Goal: Obtain resource: Download file/media

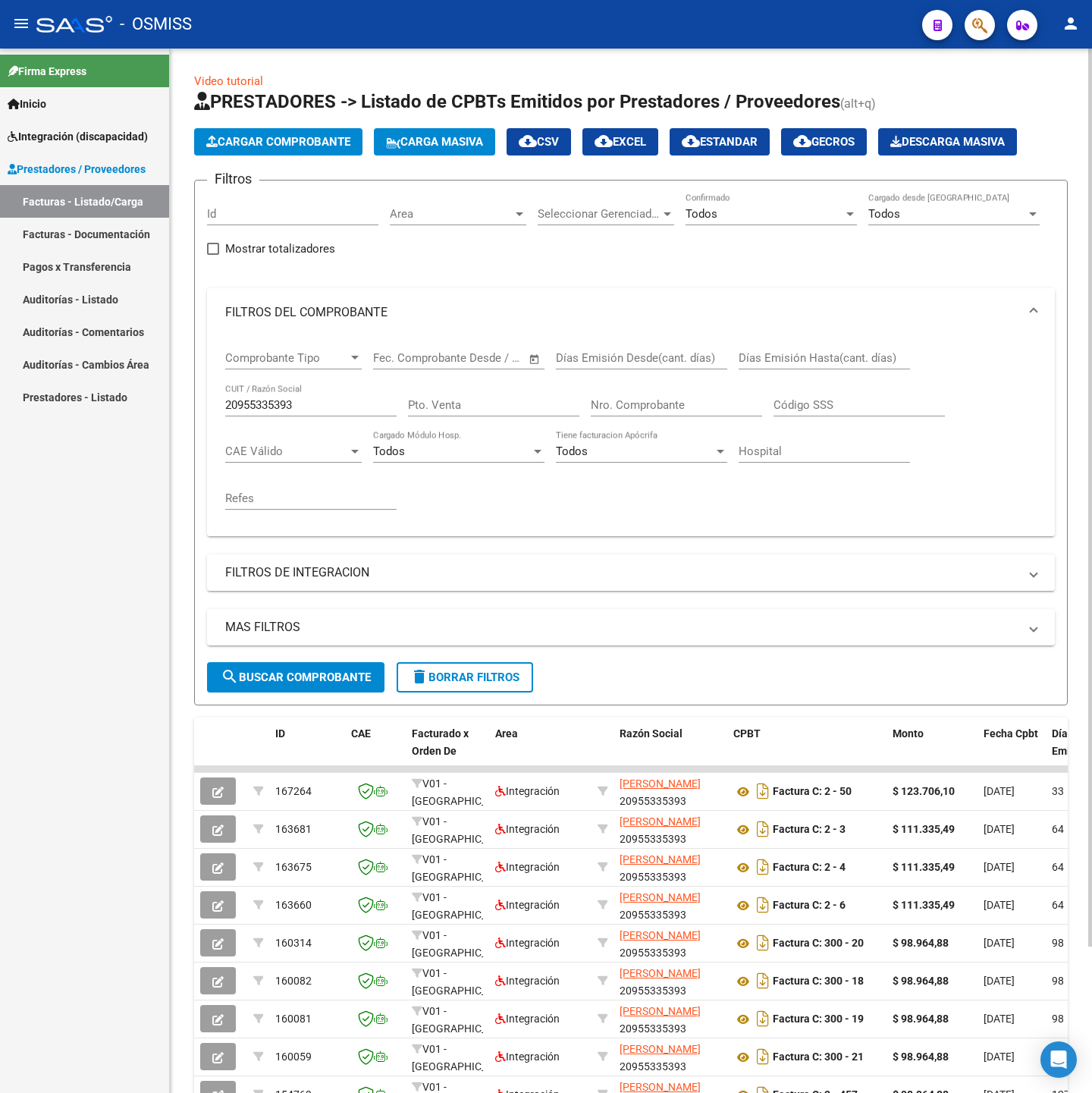
scroll to position [171, 0]
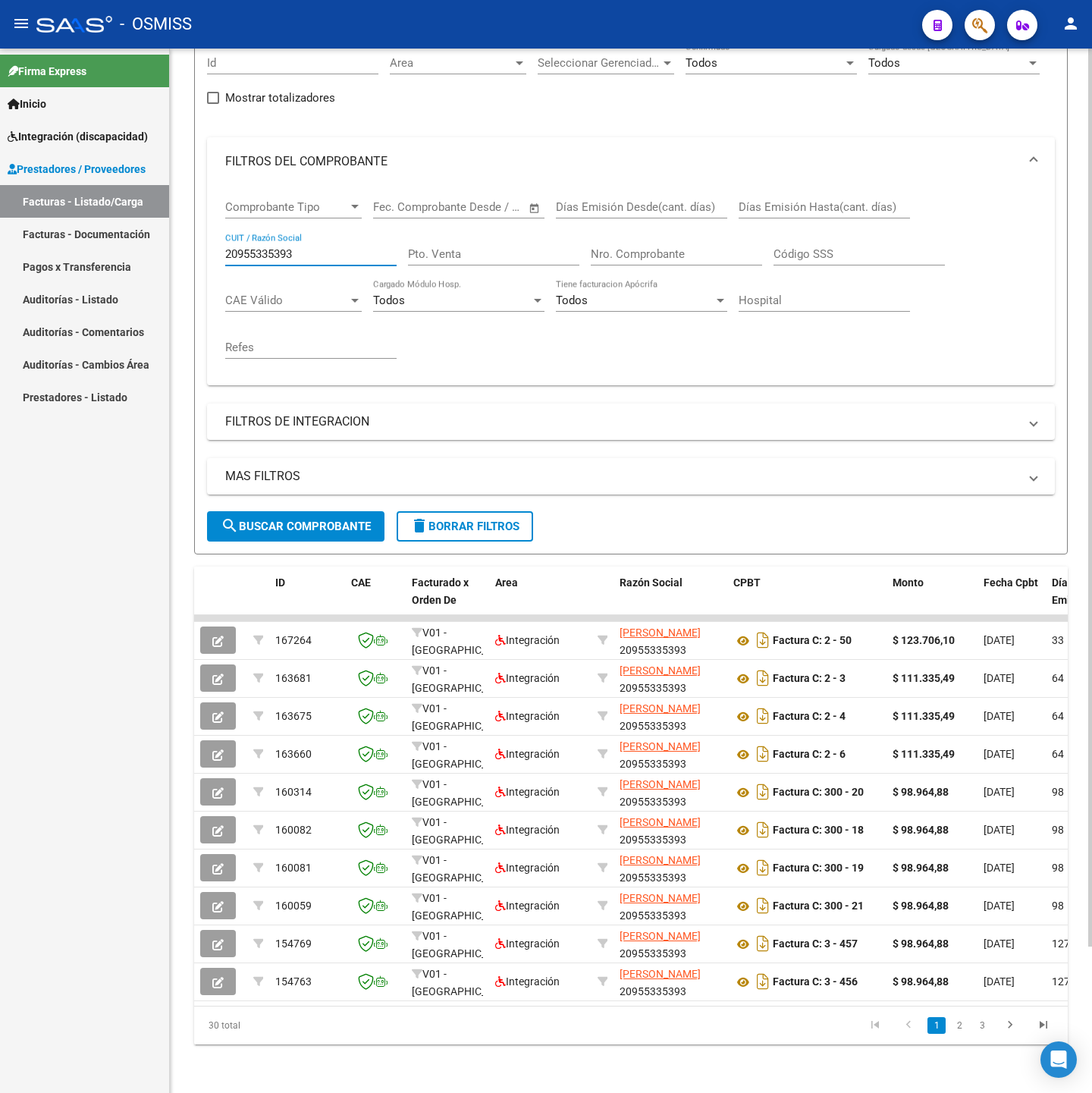
click at [303, 247] on input "20955335393" at bounding box center [311, 254] width 172 height 13
paste input "7270485605"
click at [331, 511] on button "search Buscar Comprobante" at bounding box center [295, 526] width 177 height 31
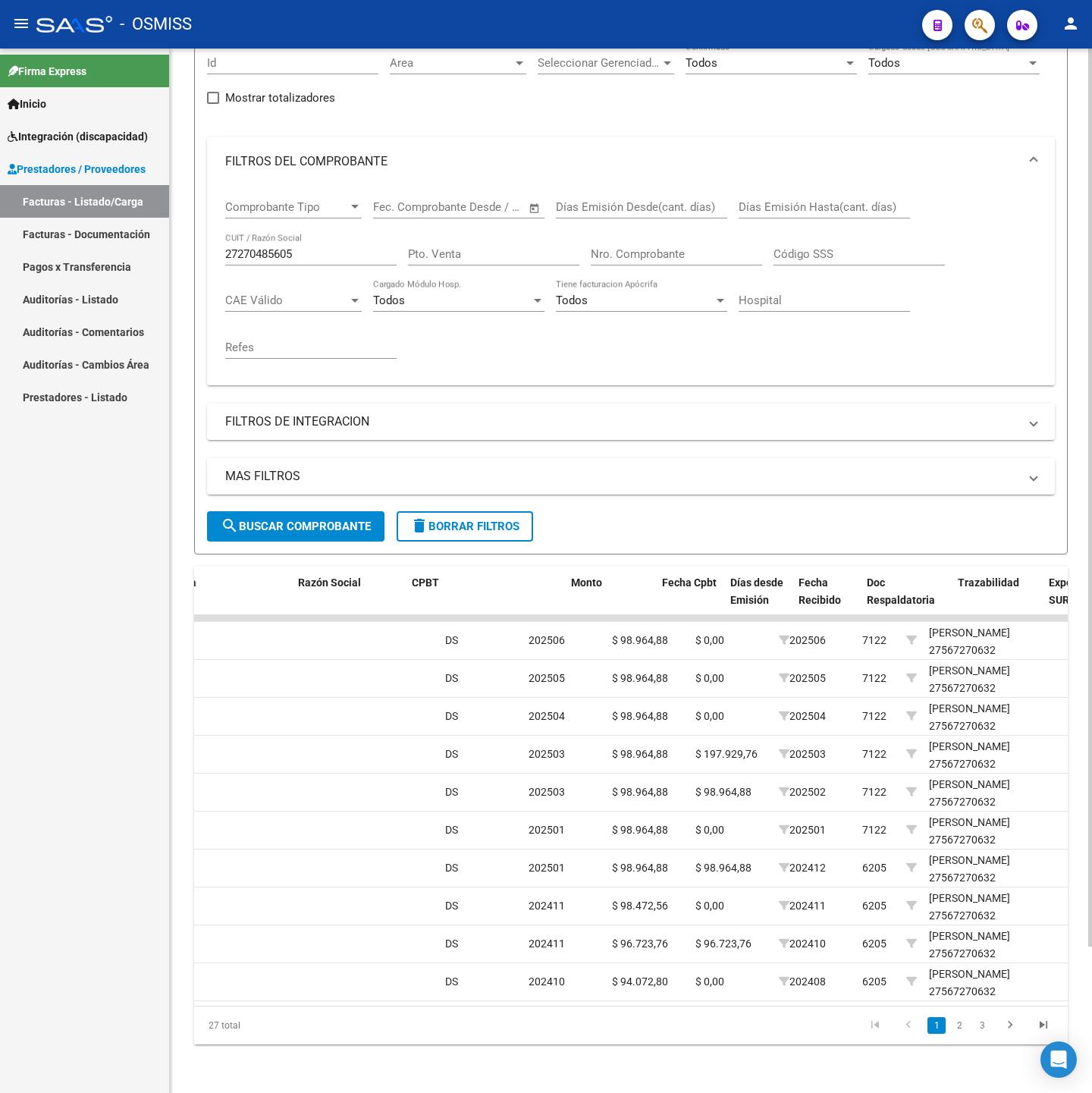
scroll to position [0, 0]
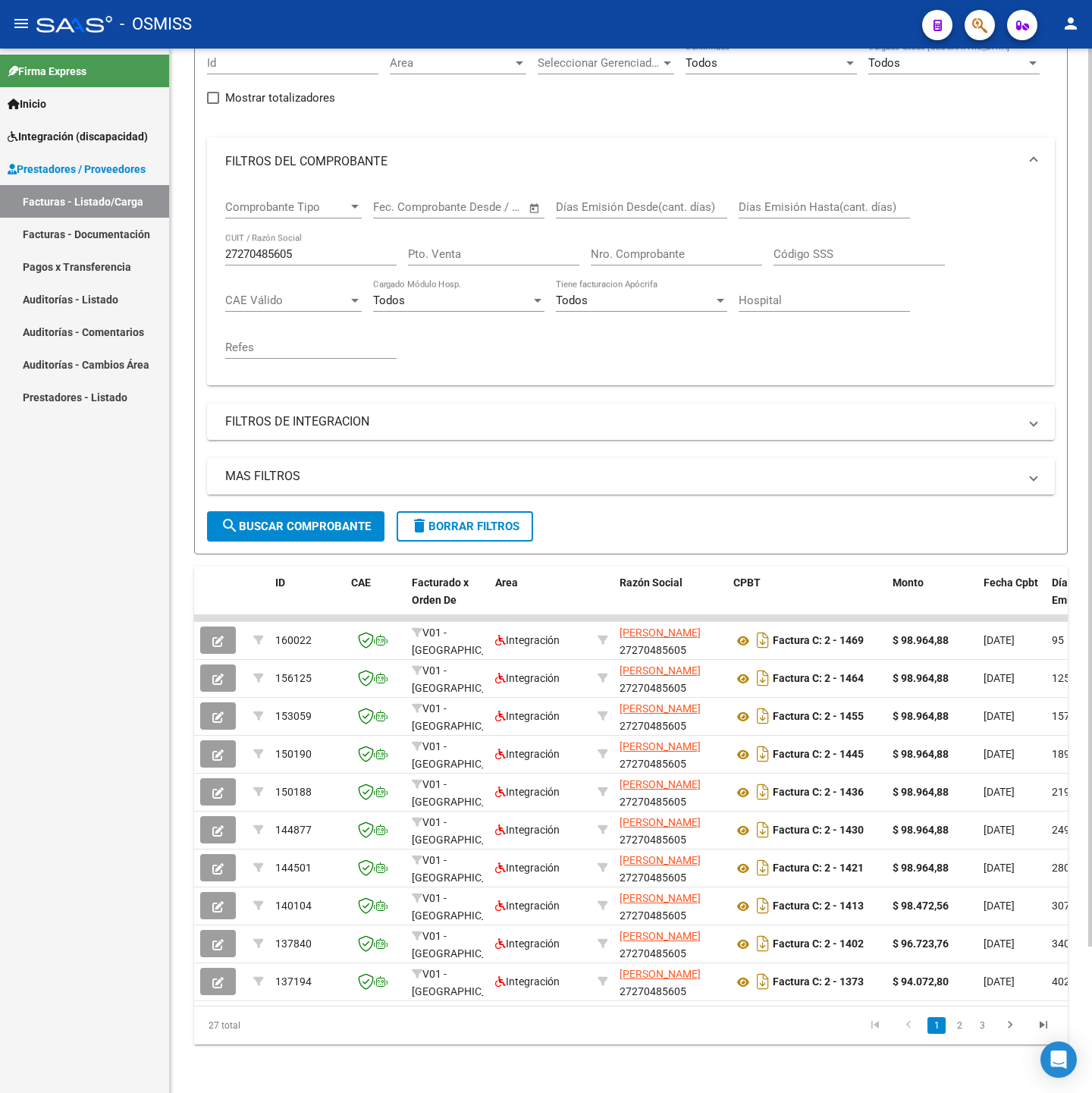
click at [342, 233] on div "27270485605 CUIT / Razón Social" at bounding box center [311, 249] width 172 height 32
click at [366, 247] on input "27270485605" at bounding box center [311, 254] width 172 height 13
drag, startPoint x: 364, startPoint y: 236, endPoint x: 62, endPoint y: 269, distance: 303.8
click at [37, 248] on mat-sidenav-container "Firma Express Inicio Instructivos Contacto OS Integración (discapacidad) Legajo…" at bounding box center [546, 571] width 1092 height 1044
paste input "3343980914"
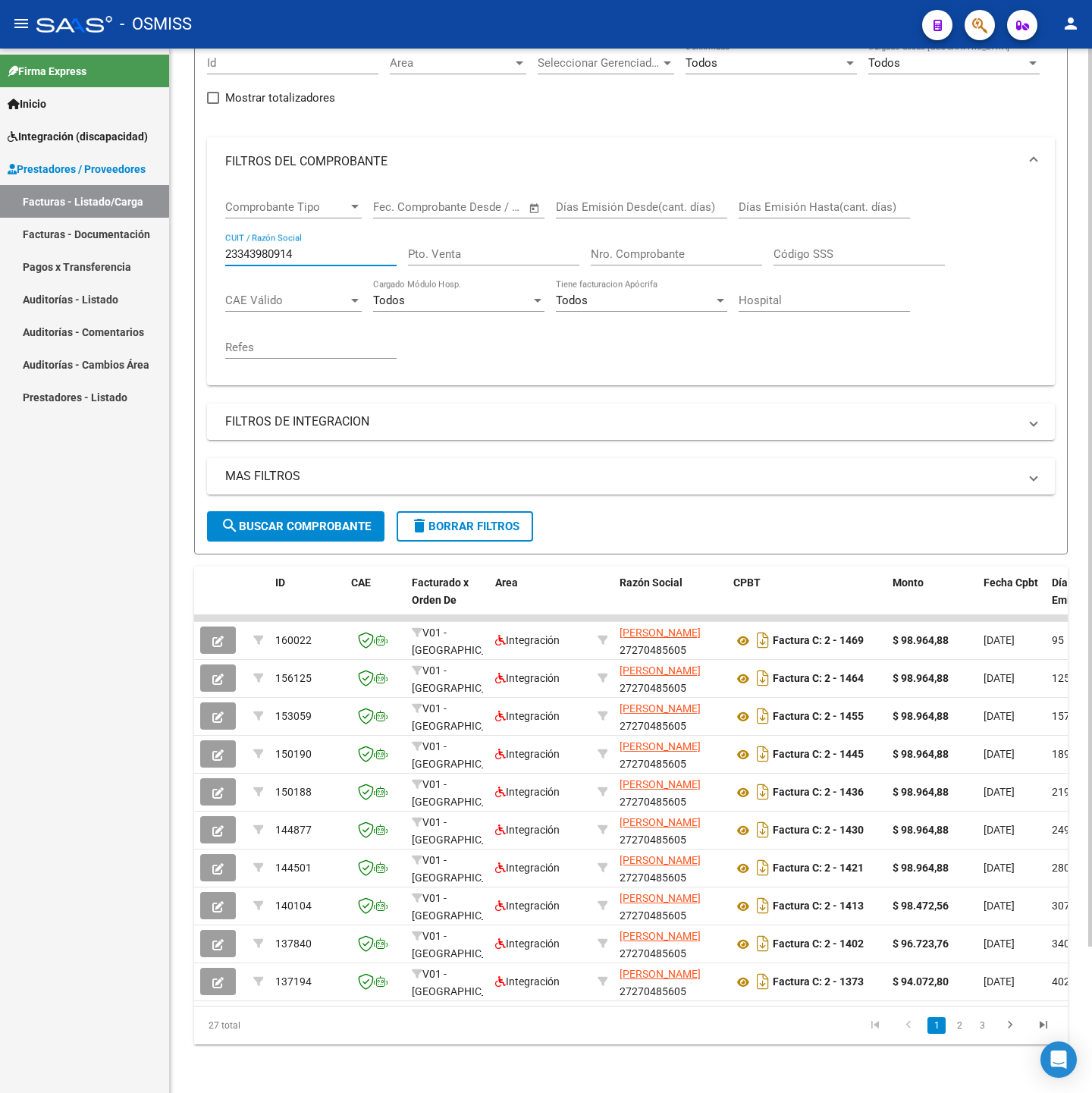
click at [328, 511] on button "search Buscar Comprobante" at bounding box center [295, 526] width 177 height 31
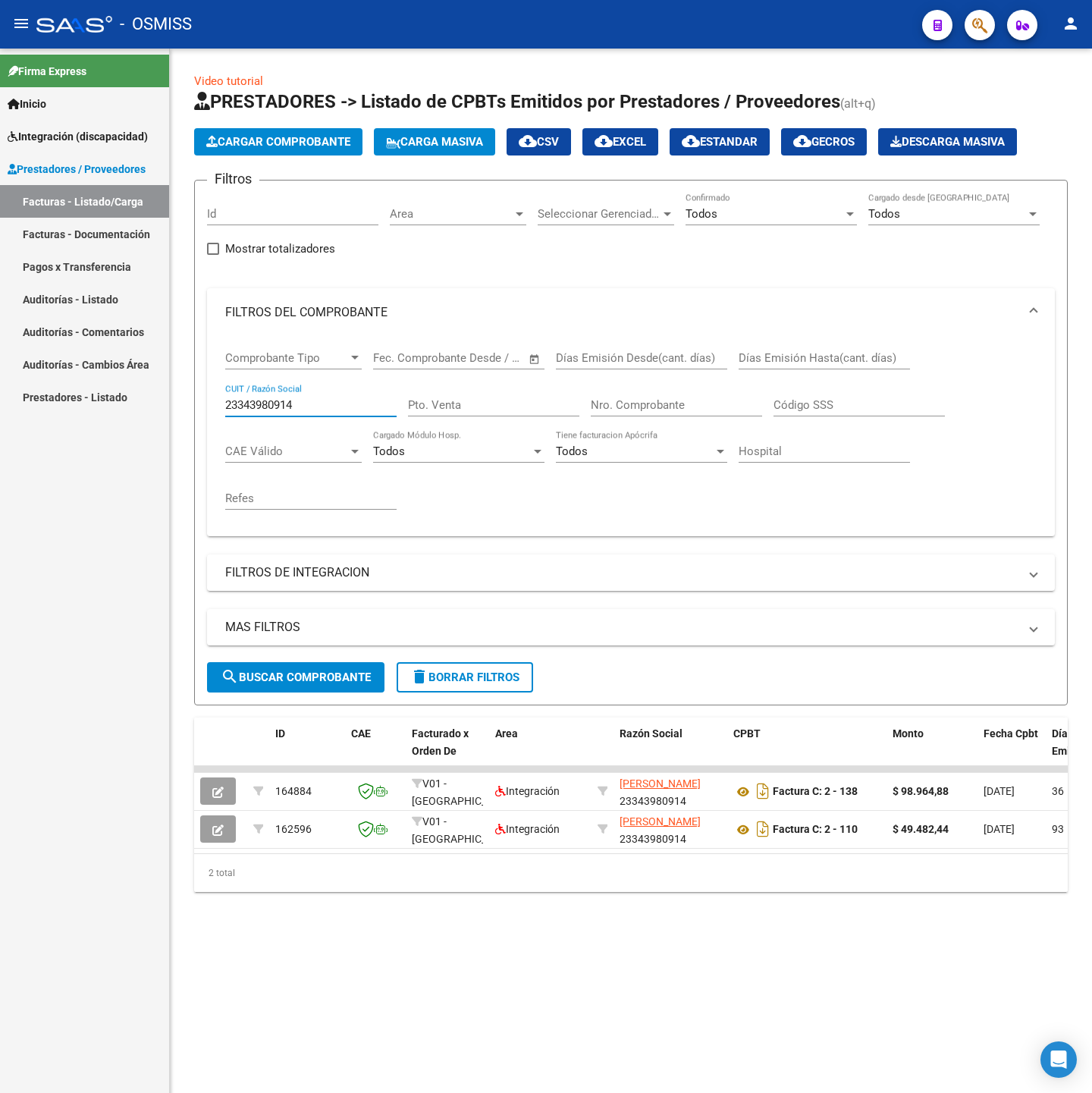
drag, startPoint x: 298, startPoint y: 407, endPoint x: 157, endPoint y: 441, distance: 145.0
click at [87, 412] on mat-sidenav-container "Firma Express Inicio Instructivos Contacto OS Integración (discapacidad) Legajo…" at bounding box center [546, 571] width 1092 height 1044
paste input "7408348590"
type input "27408348590"
click at [346, 684] on span "search Buscar Comprobante" at bounding box center [295, 676] width 150 height 13
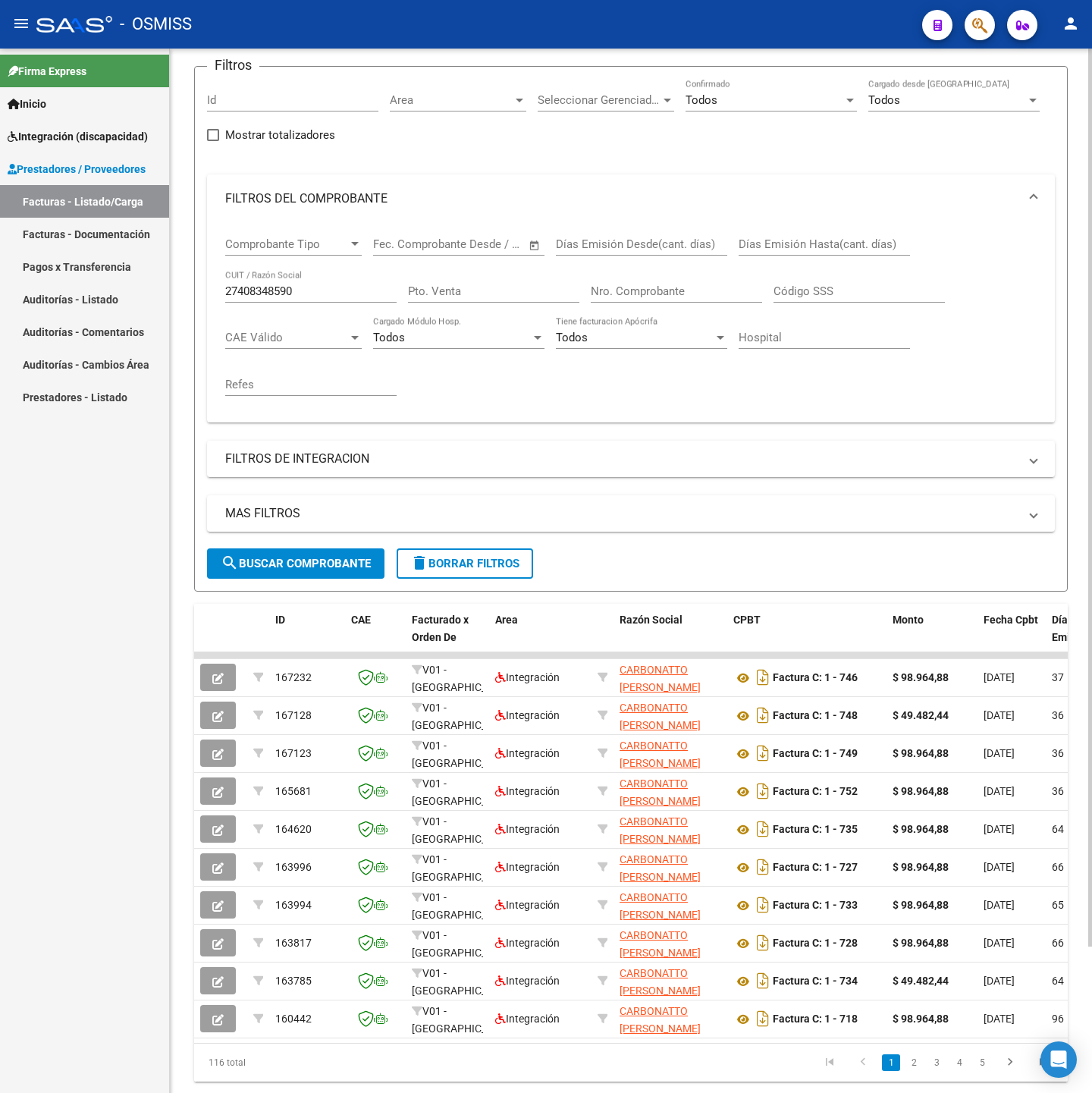
click at [664, 294] on input "Nro. Comprobante" at bounding box center [676, 291] width 172 height 13
type input "735"
click at [298, 566] on span "search Buscar Comprobante" at bounding box center [295, 563] width 150 height 13
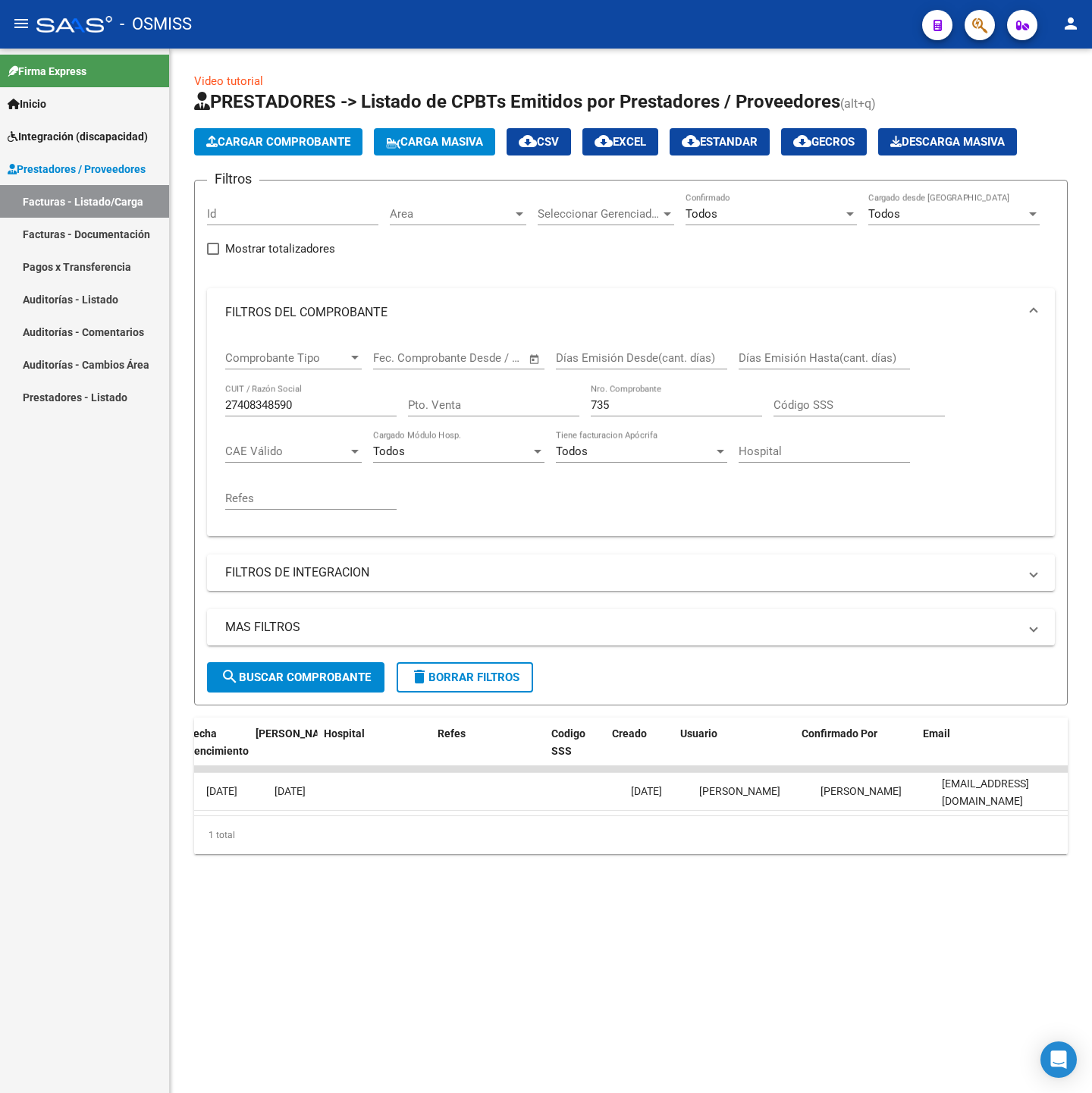
scroll to position [0, 2808]
click at [313, 407] on input "27408348590" at bounding box center [311, 405] width 172 height 13
drag, startPoint x: 679, startPoint y: 395, endPoint x: 668, endPoint y: 395, distance: 11.0
click at [676, 395] on div "735 Nro. Comprobante" at bounding box center [676, 399] width 172 height 32
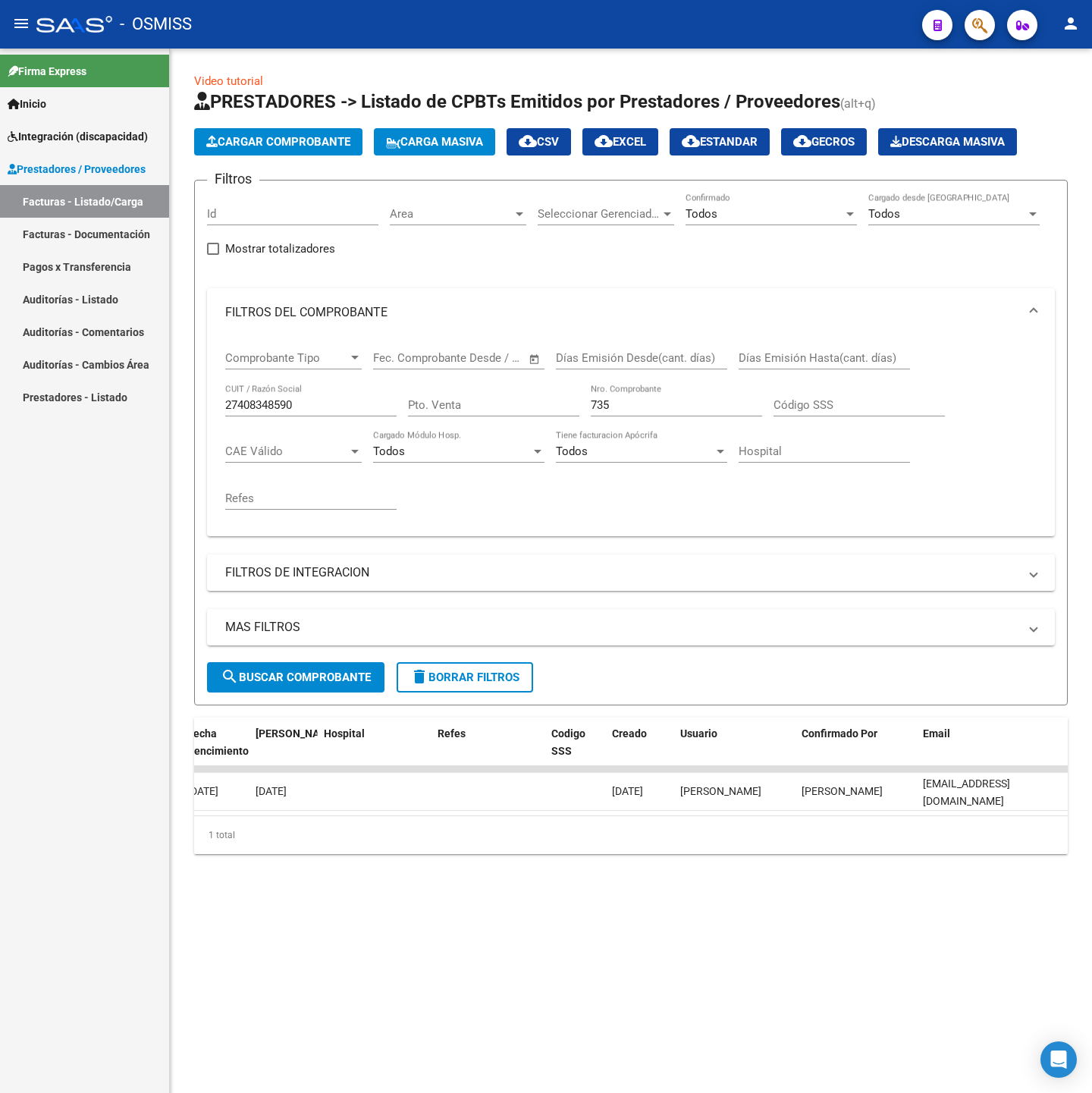
drag, startPoint x: 666, startPoint y: 397, endPoint x: 583, endPoint y: 396, distance: 83.0
click at [583, 396] on div "Comprobante Tipo Comprobante Tipo Fecha inicio – Fecha fin Fec. Comprobante Des…" at bounding box center [631, 431] width 811 height 187
drag, startPoint x: 625, startPoint y: 402, endPoint x: 578, endPoint y: 394, distance: 47.7
click at [578, 394] on div "Comprobante Tipo Comprobante Tipo Fecha inicio – Fecha fin Fec. Comprobante Des…" at bounding box center [631, 431] width 811 height 187
click at [318, 403] on input "27408348590" at bounding box center [311, 405] width 172 height 13
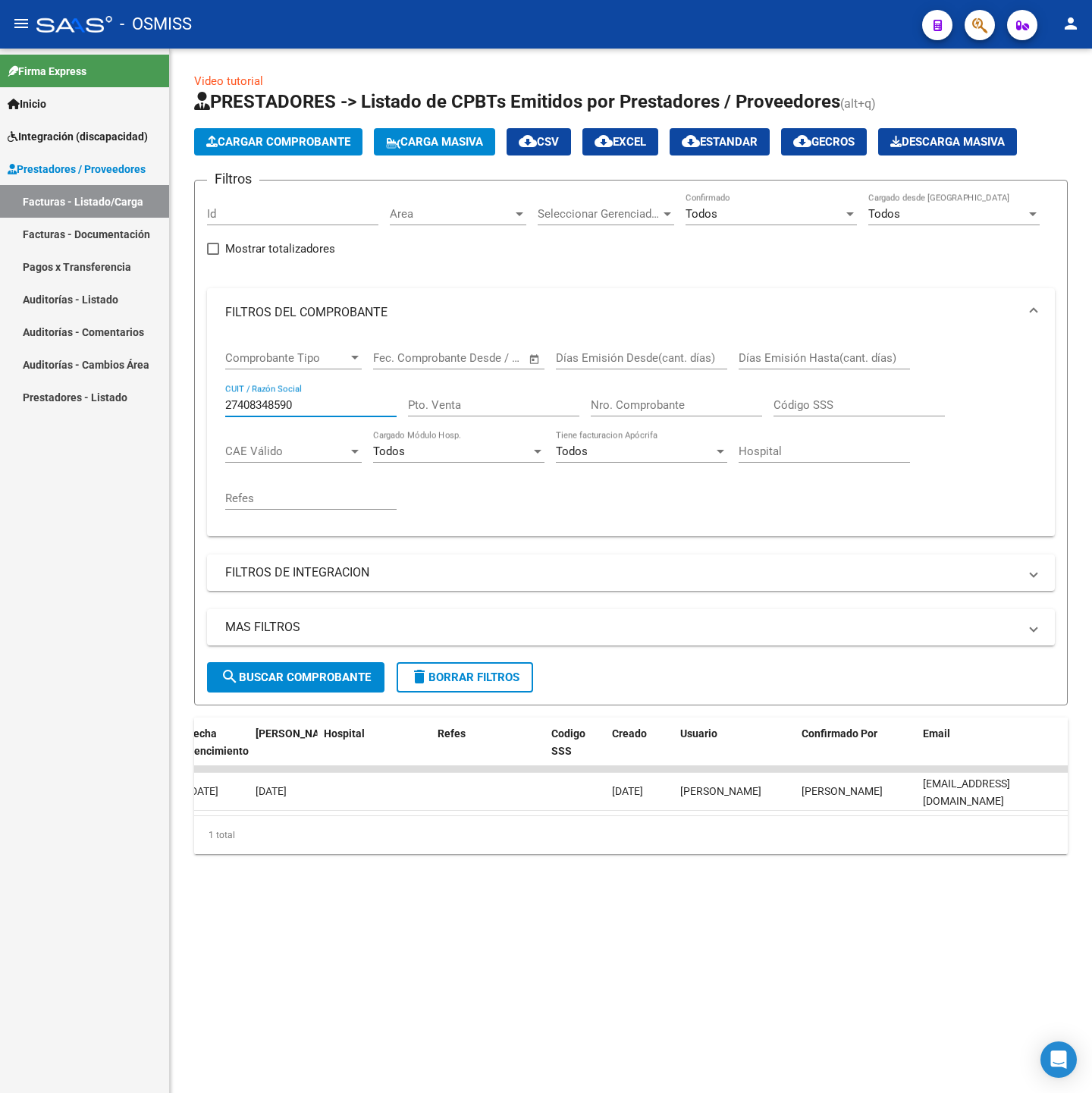
click at [316, 403] on input "27408348590" at bounding box center [311, 405] width 172 height 13
paste input "3280220914"
type input "23280220914"
click at [283, 674] on span "search Buscar Comprobante" at bounding box center [295, 676] width 150 height 13
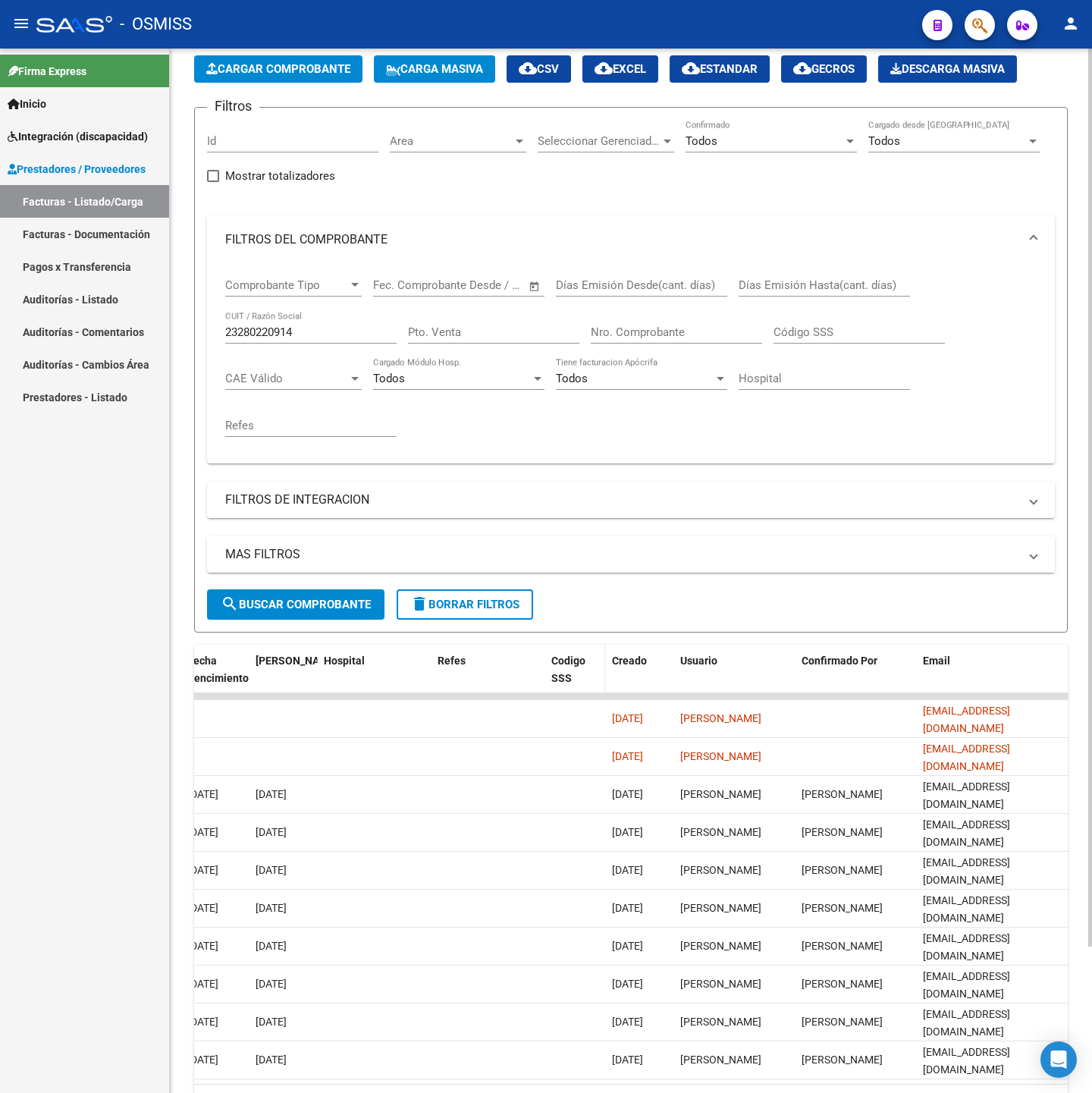
scroll to position [171, 0]
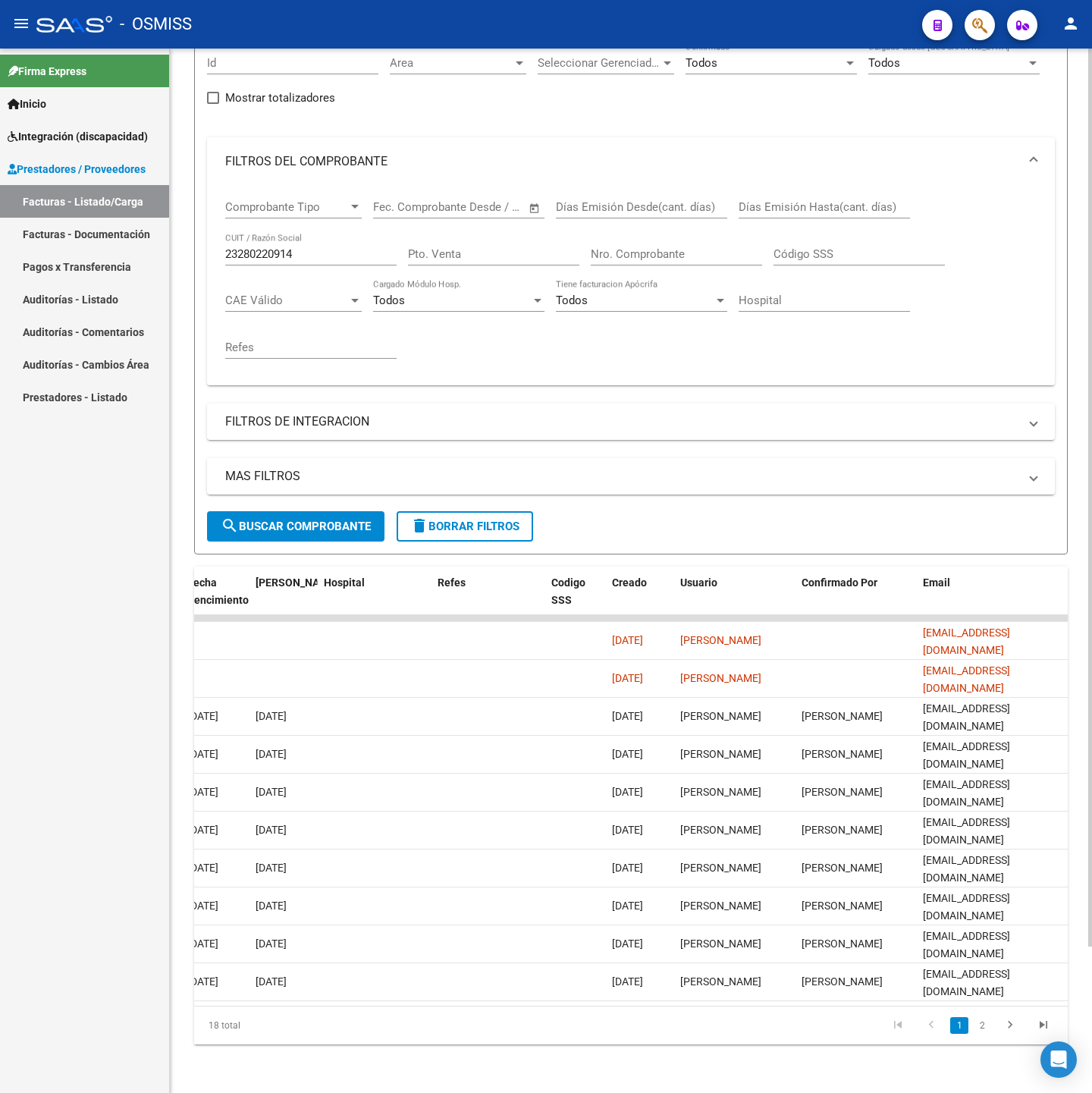
click at [441, 247] on input "Pto. Venta" at bounding box center [494, 254] width 172 height 13
type input "767"
click at [312, 511] on button "search Buscar Comprobante" at bounding box center [295, 526] width 177 height 31
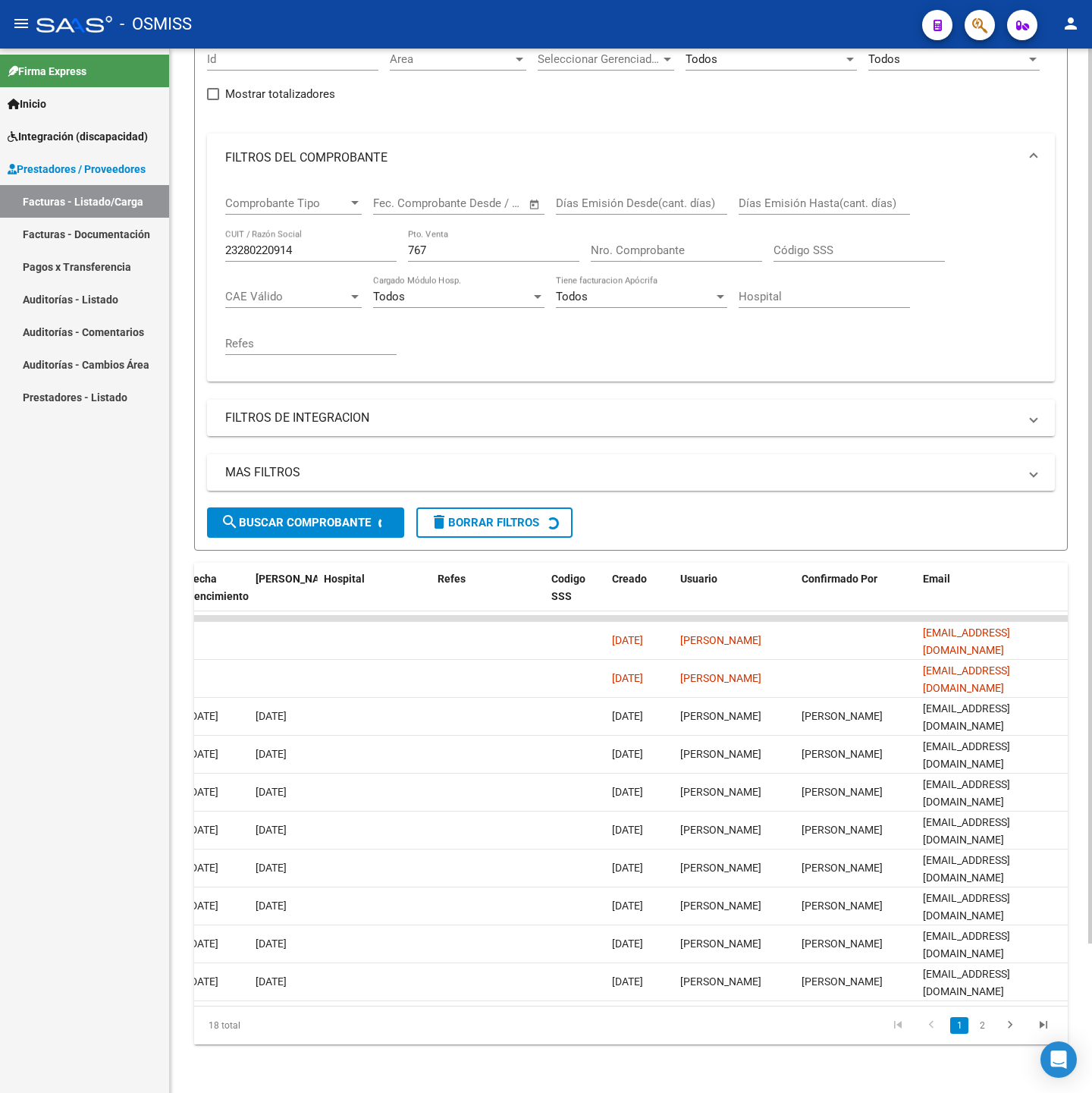
scroll to position [0, 0]
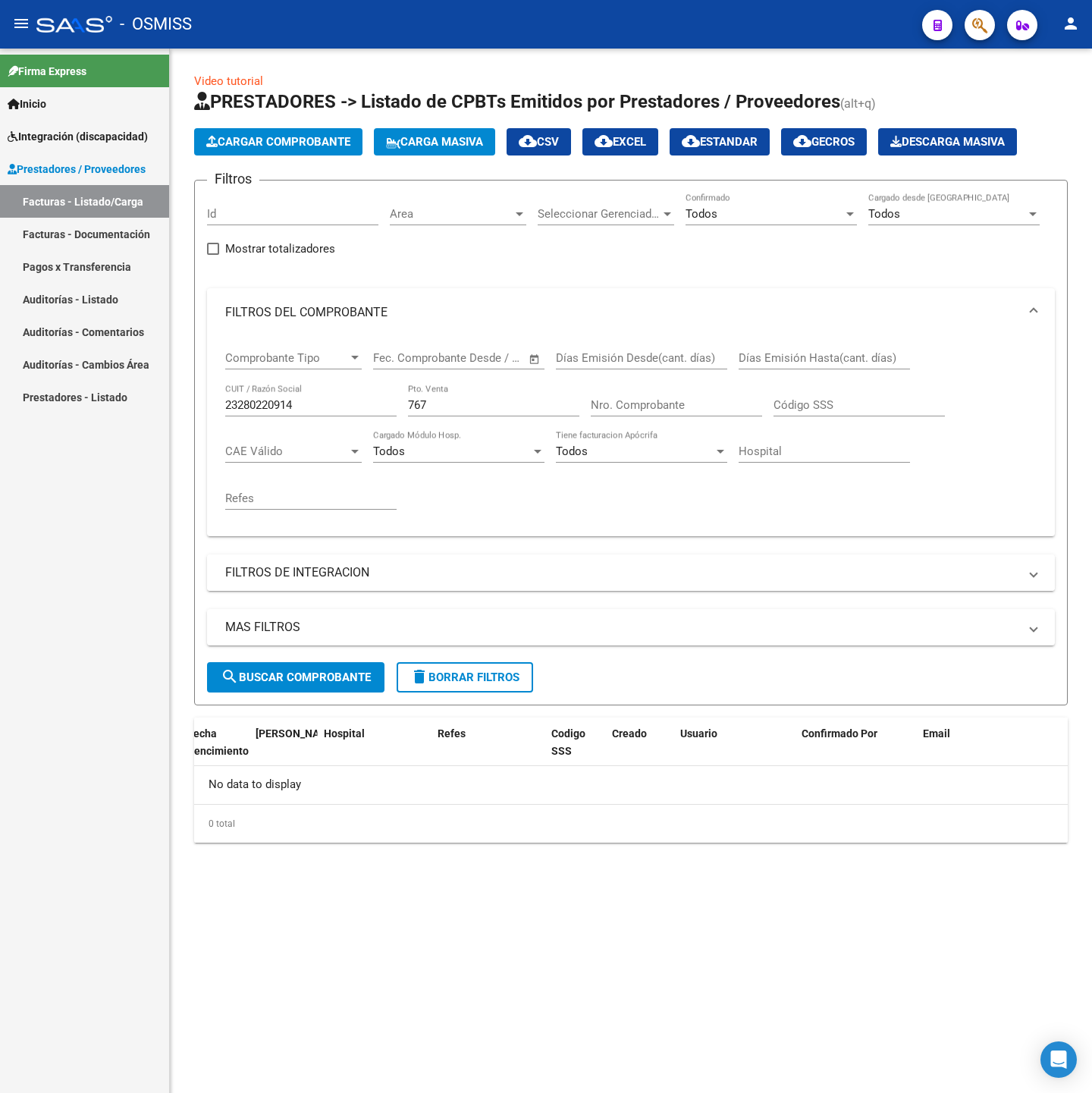
click at [309, 576] on mat-panel-title "FILTROS DE INTEGRACION" at bounding box center [621, 572] width 793 height 17
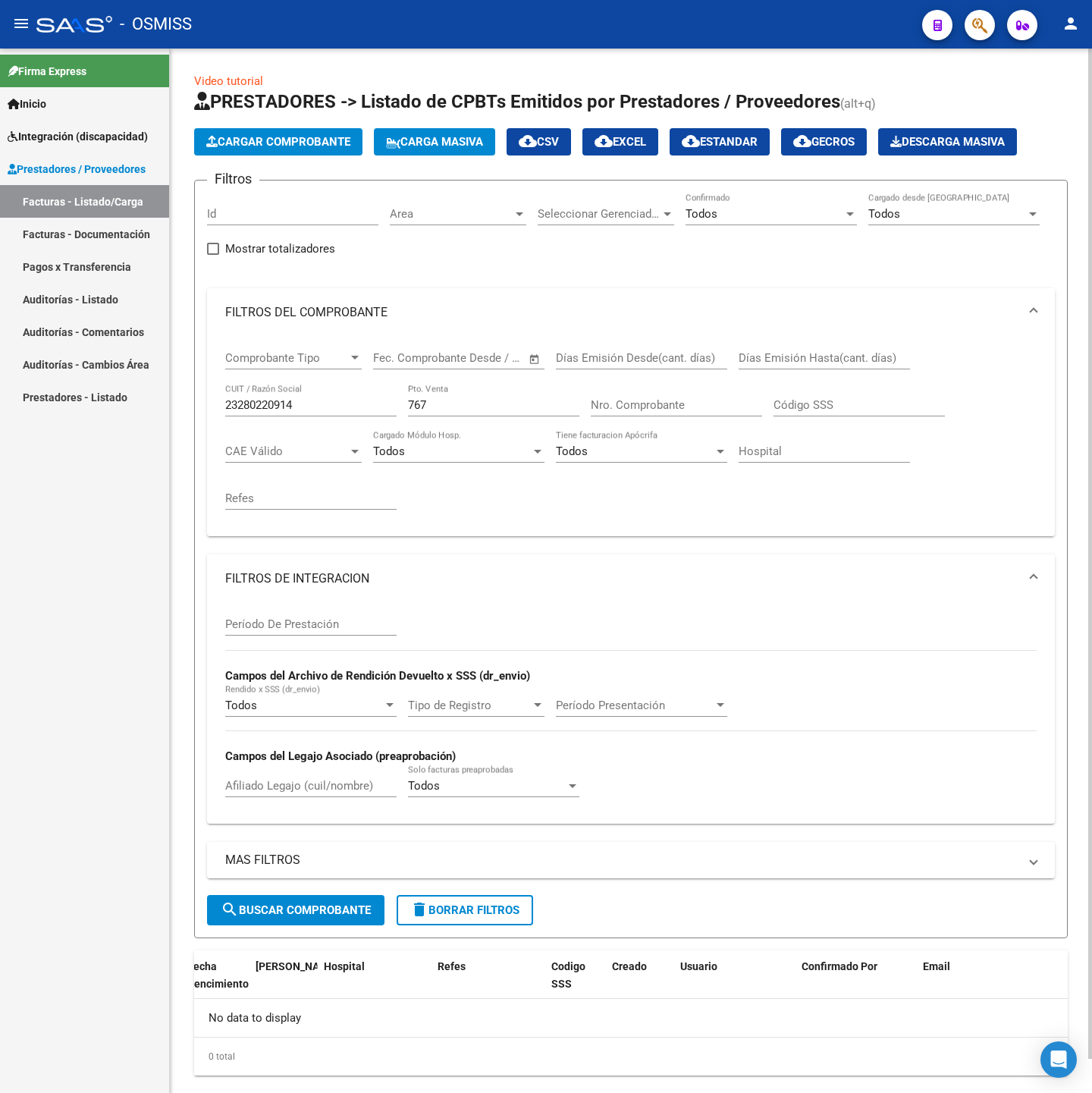
click at [369, 569] on mat-expansion-panel-header "FILTROS DE INTEGRACION" at bounding box center [631, 579] width 848 height 49
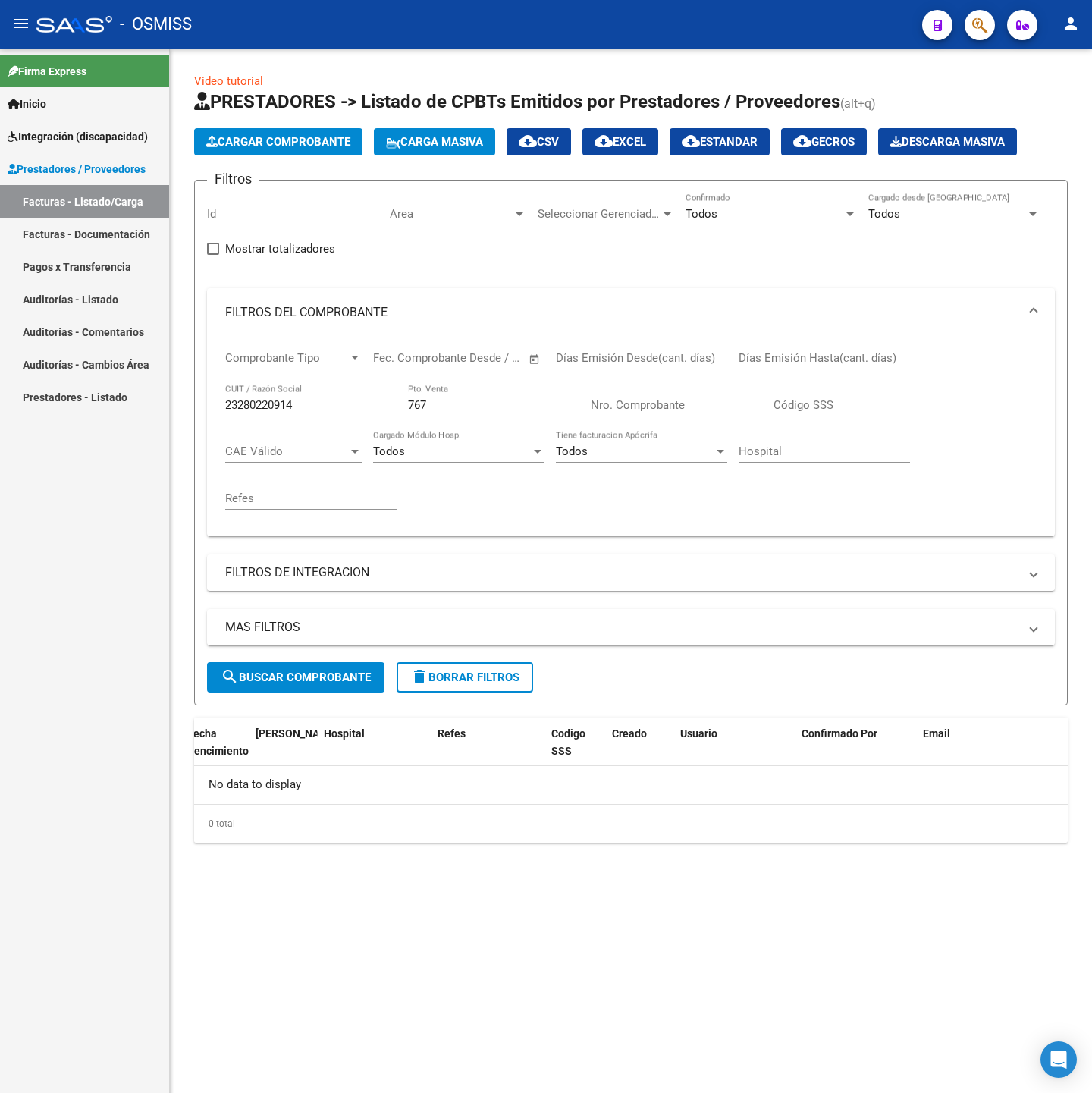
drag, startPoint x: 303, startPoint y: 401, endPoint x: 312, endPoint y: 406, distance: 10.3
click at [307, 406] on input "23280220914" at bounding box center [311, 405] width 172 height 13
drag, startPoint x: 312, startPoint y: 406, endPoint x: 80, endPoint y: 406, distance: 232.0
click at [80, 406] on mat-sidenav-container "Firma Express Inicio Instructivos Contacto OS Integración (discapacidad) Legajo…" at bounding box center [546, 571] width 1092 height 1044
paste input "0413879656"
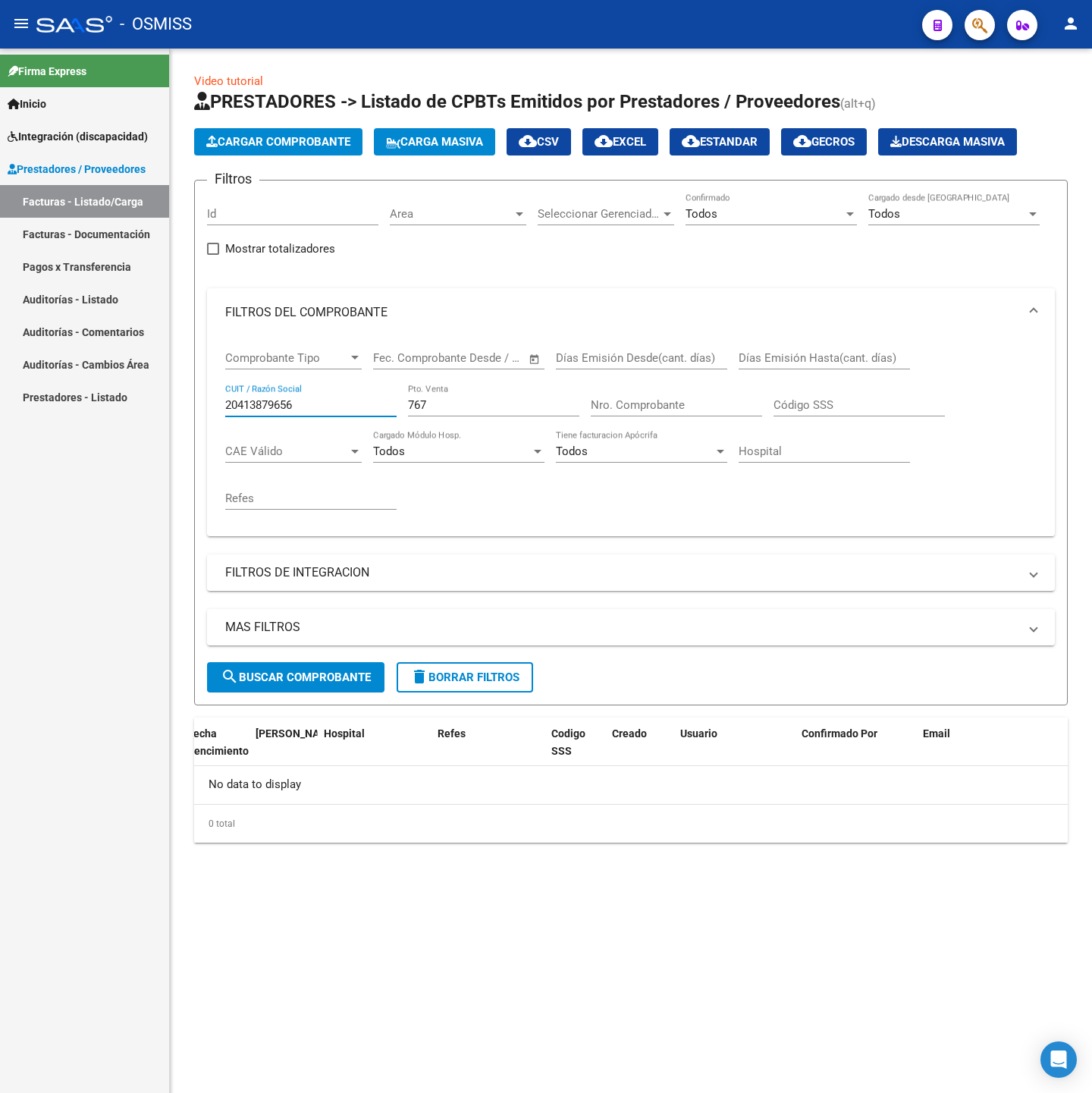
type input "20413879656"
drag, startPoint x: 421, startPoint y: 402, endPoint x: 431, endPoint y: 408, distance: 11.7
click at [430, 408] on input "767" at bounding box center [494, 405] width 172 height 13
click at [437, 406] on input "767" at bounding box center [494, 405] width 172 height 13
drag, startPoint x: 444, startPoint y: 406, endPoint x: 361, endPoint y: 401, distance: 83.2
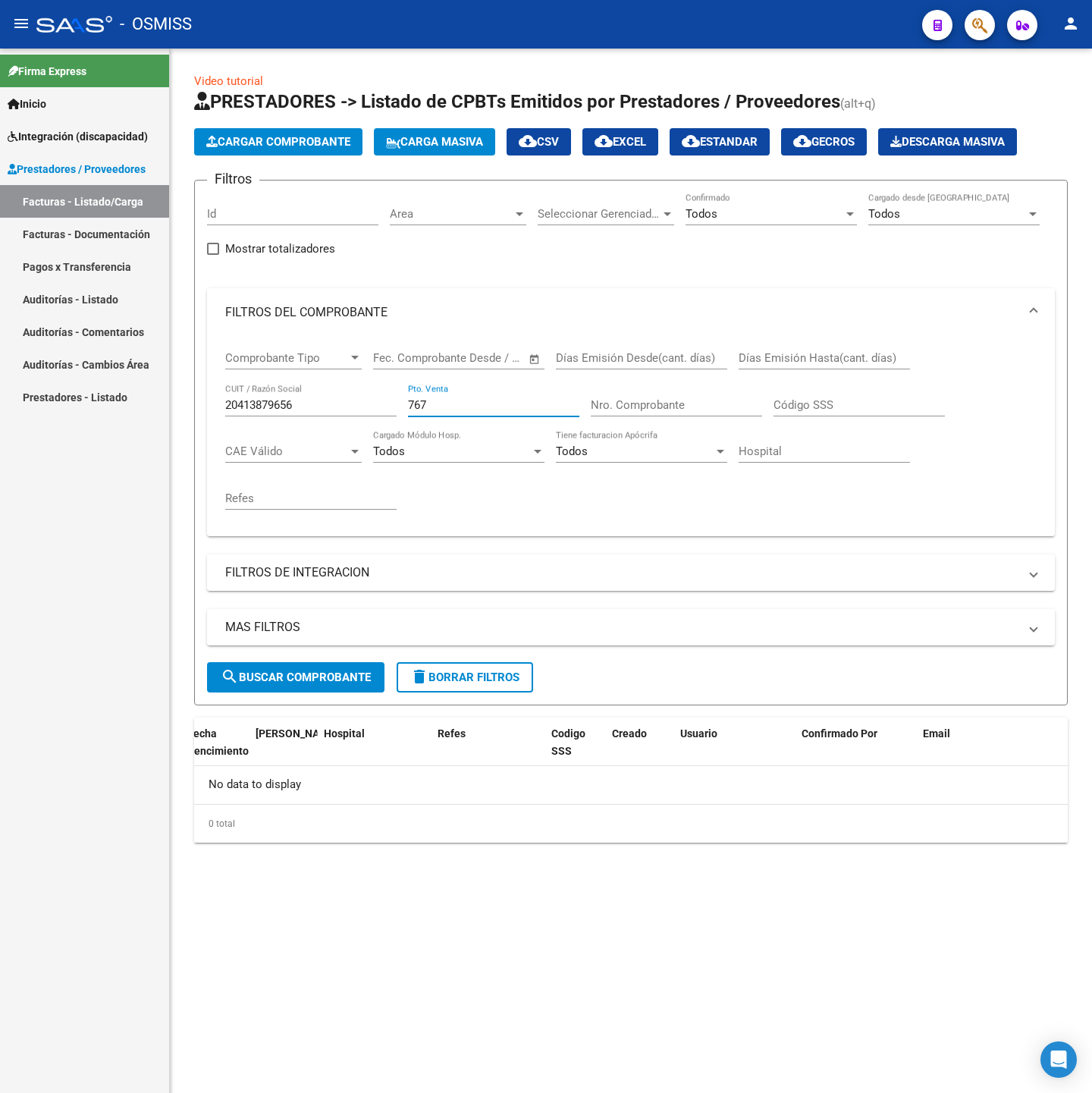
click at [361, 401] on div "Comprobante Tipo Comprobante Tipo Fecha inicio – Fecha fin Fec. Comprobante Des…" at bounding box center [631, 431] width 811 height 187
type input "176"
click at [267, 669] on button "search Buscar Comprobante" at bounding box center [295, 677] width 177 height 31
click at [467, 401] on input "176" at bounding box center [494, 405] width 172 height 13
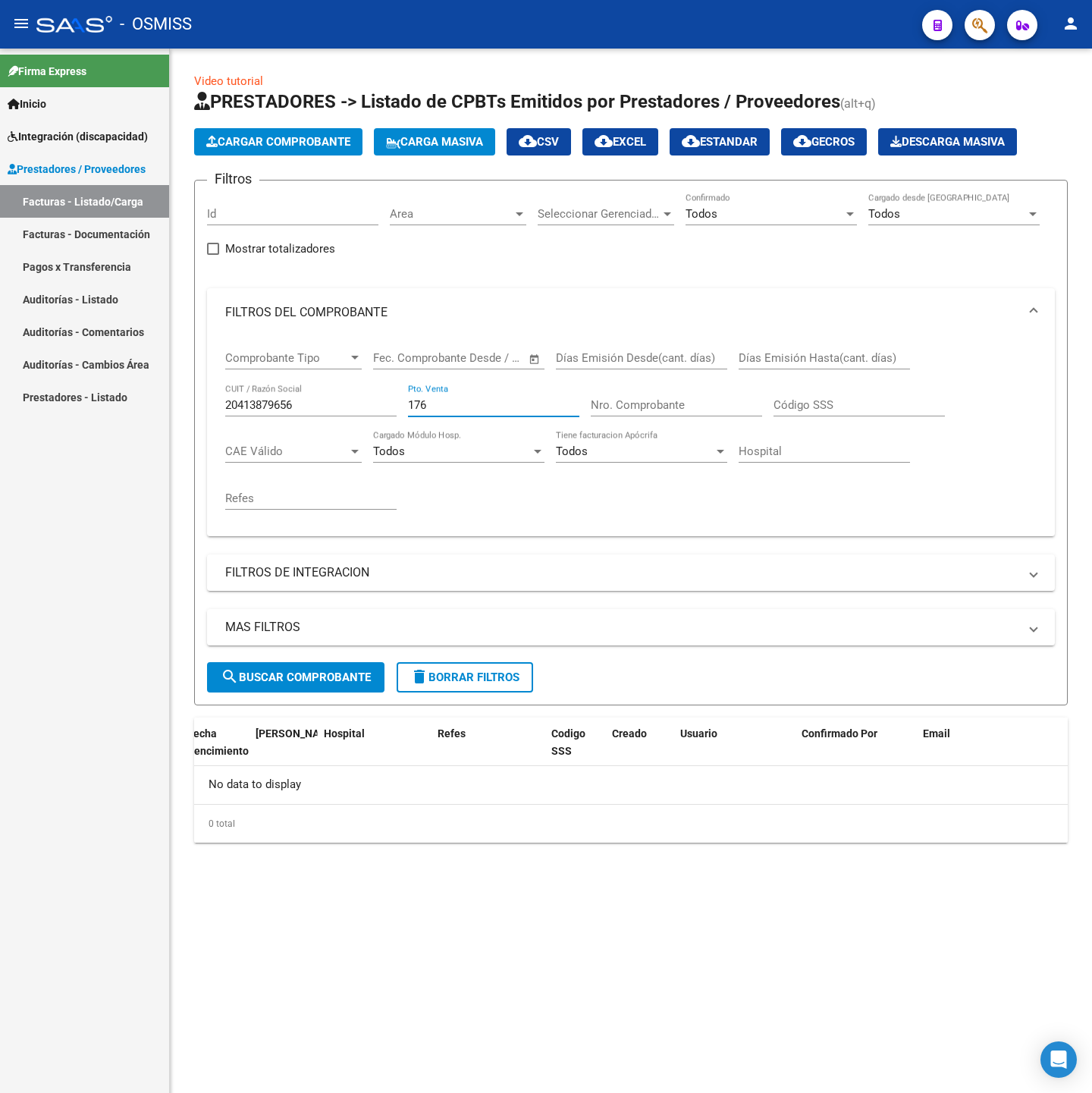
click at [467, 401] on input "176" at bounding box center [494, 405] width 172 height 13
click at [361, 681] on span "search Buscar Comprobante" at bounding box center [295, 676] width 150 height 13
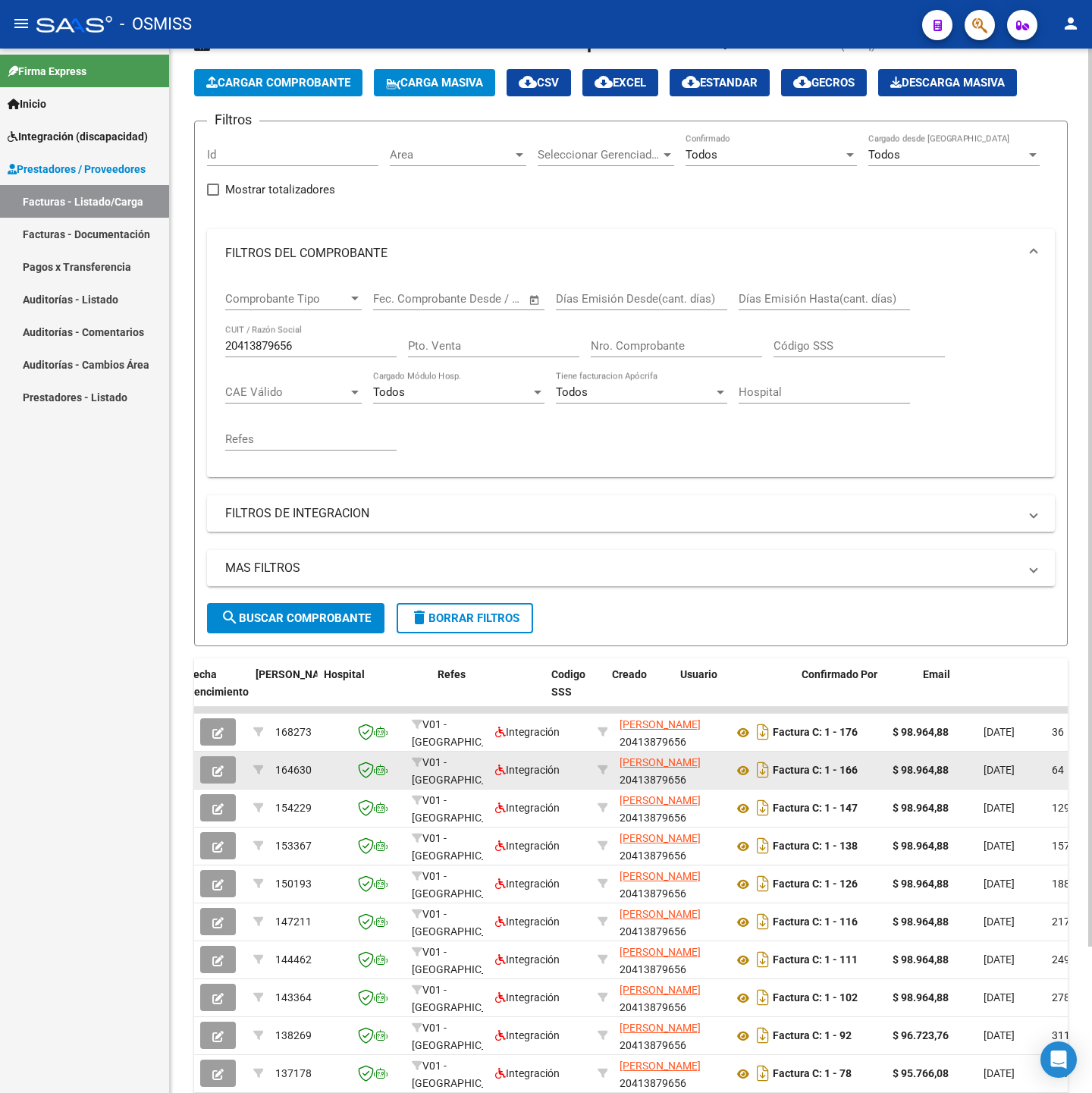
scroll to position [171, 0]
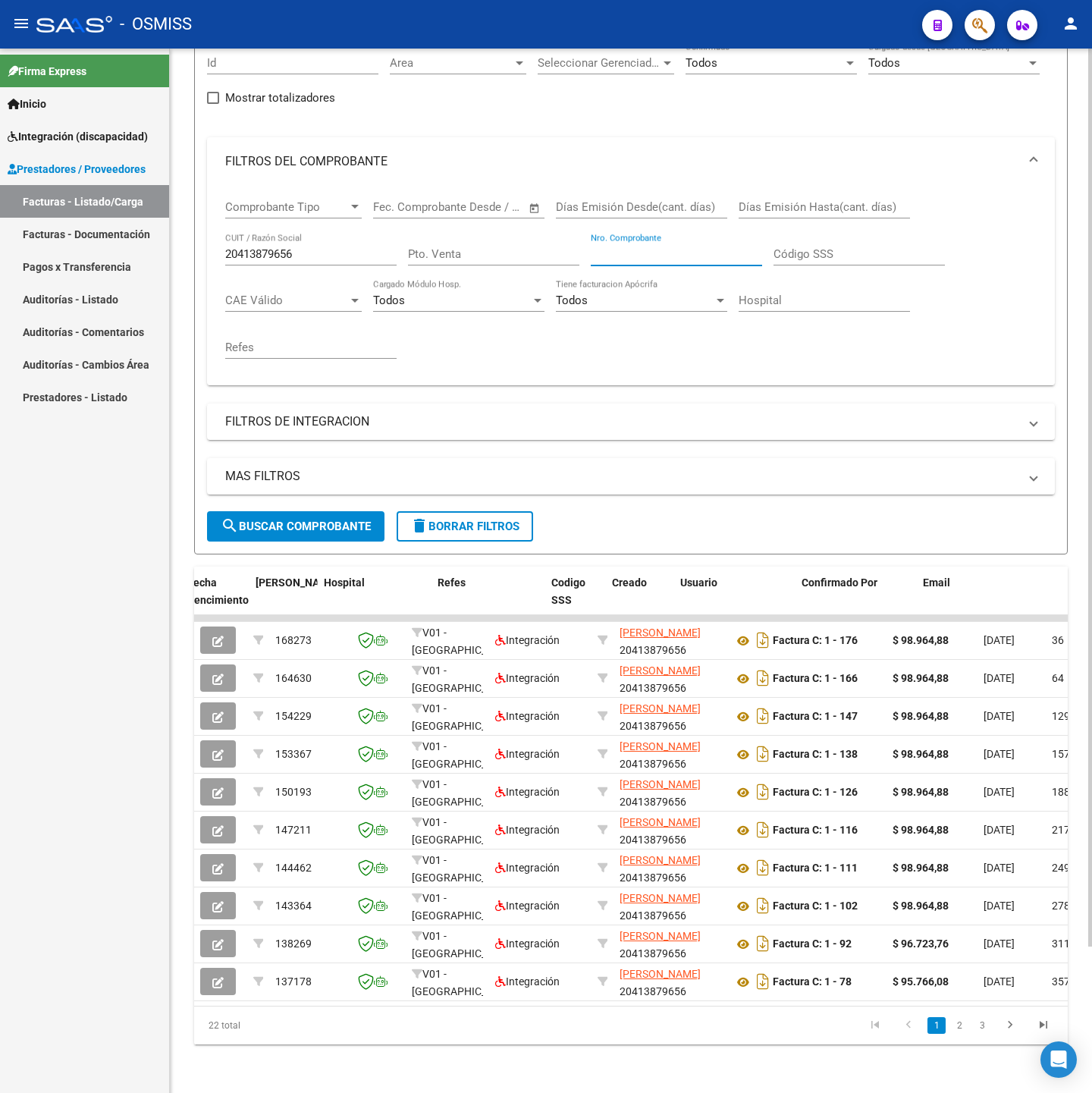
click at [646, 247] on input "Nro. Comprobante" at bounding box center [676, 254] width 172 height 13
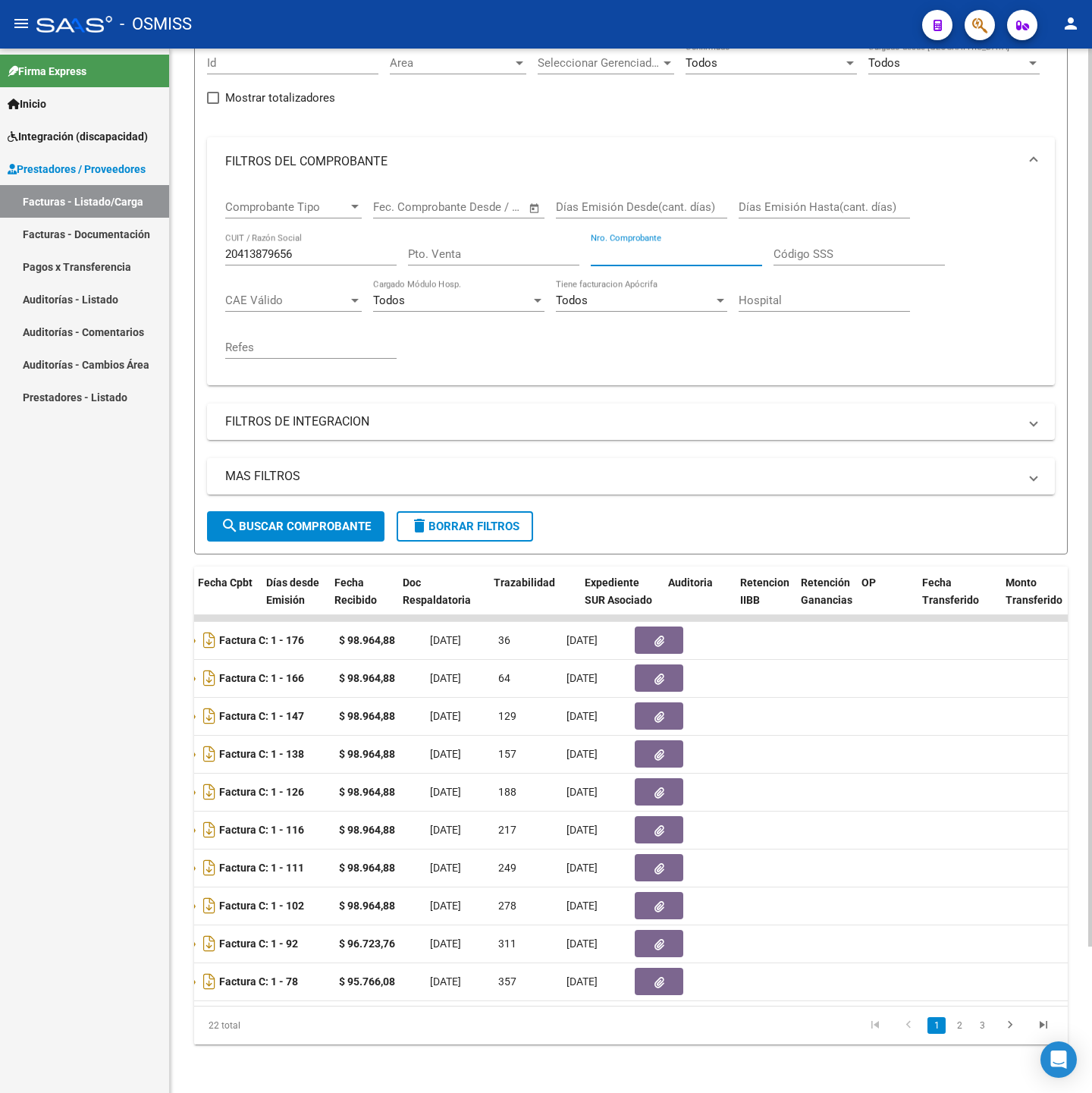
scroll to position [0, 0]
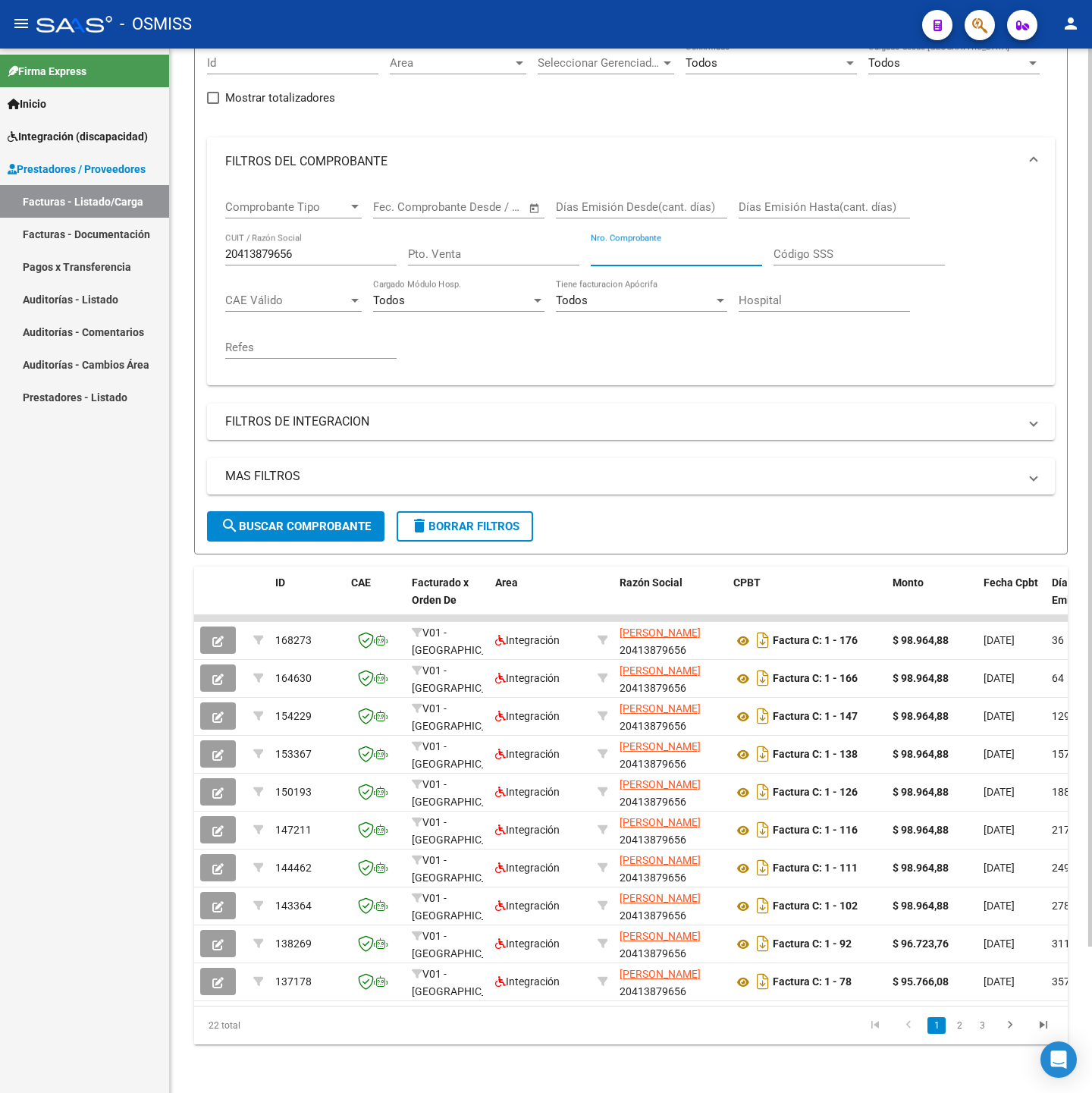
click at [310, 233] on div "20413879656 CUIT / Razón Social" at bounding box center [311, 249] width 172 height 32
click at [316, 247] on input "20413879656" at bounding box center [311, 254] width 172 height 13
click at [328, 247] on input "20413879656" at bounding box center [311, 254] width 172 height 13
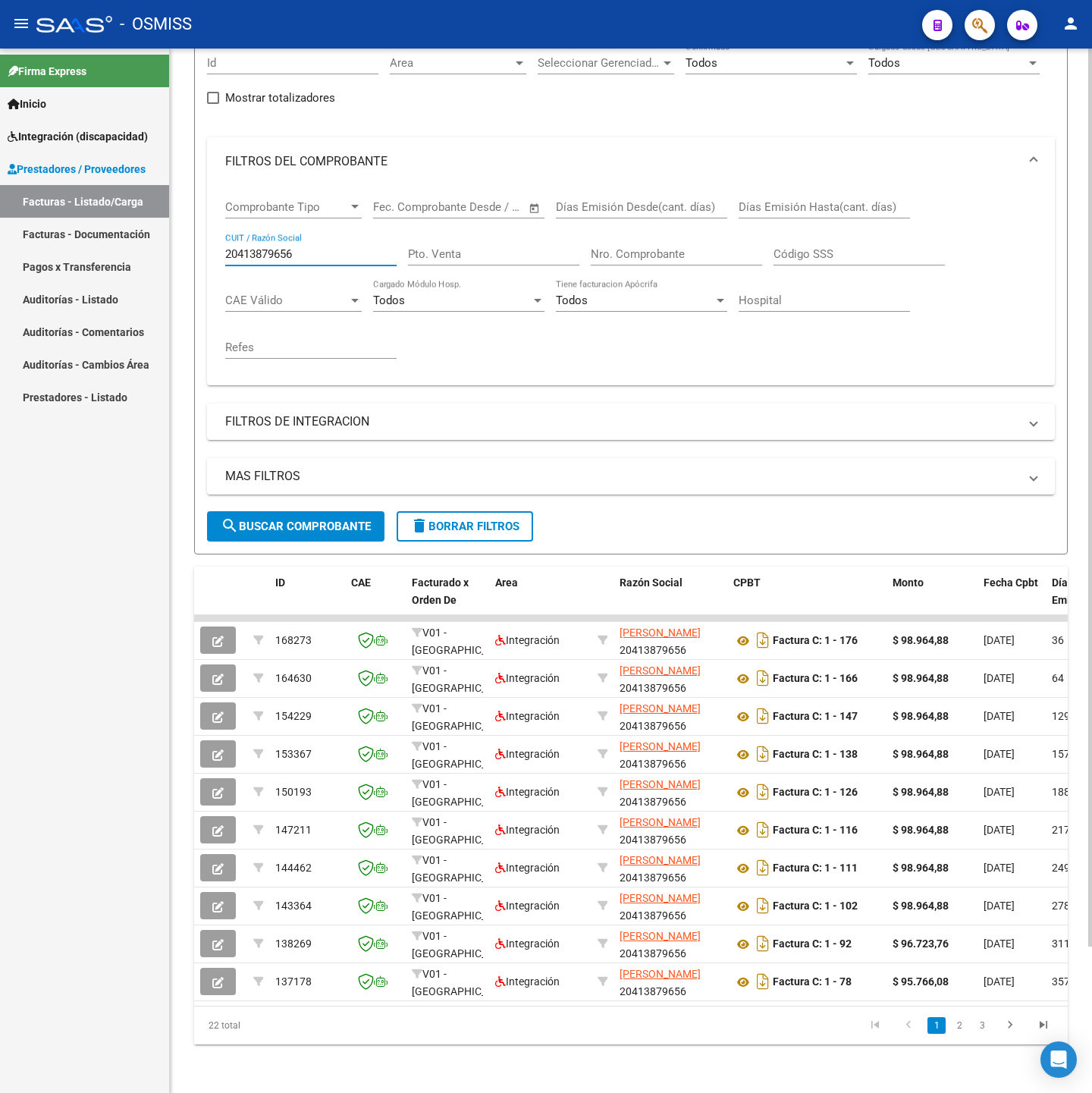
paste input "344818089"
click at [318, 520] on span "search Buscar Comprobante" at bounding box center [295, 526] width 150 height 13
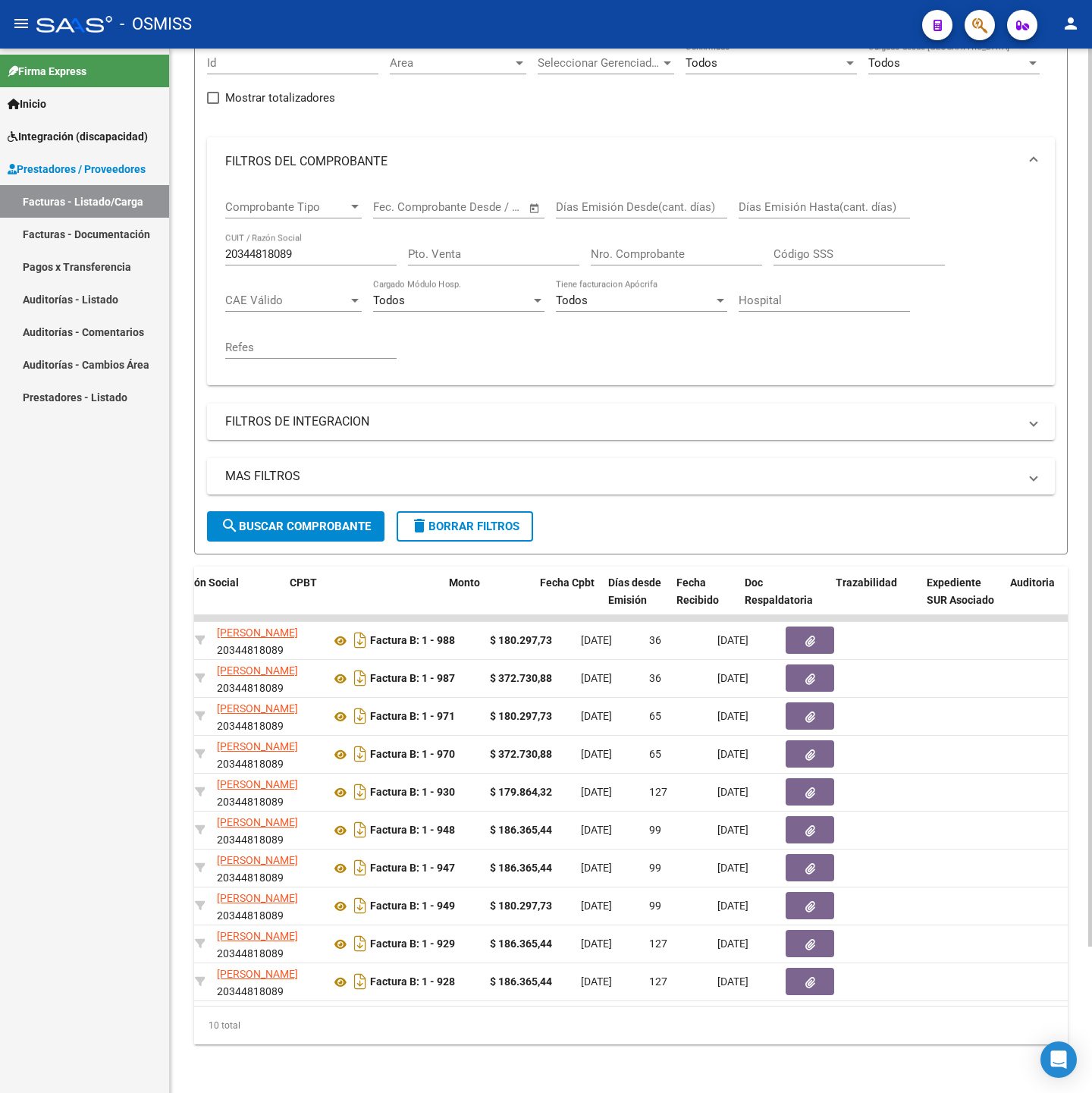
scroll to position [0, 443]
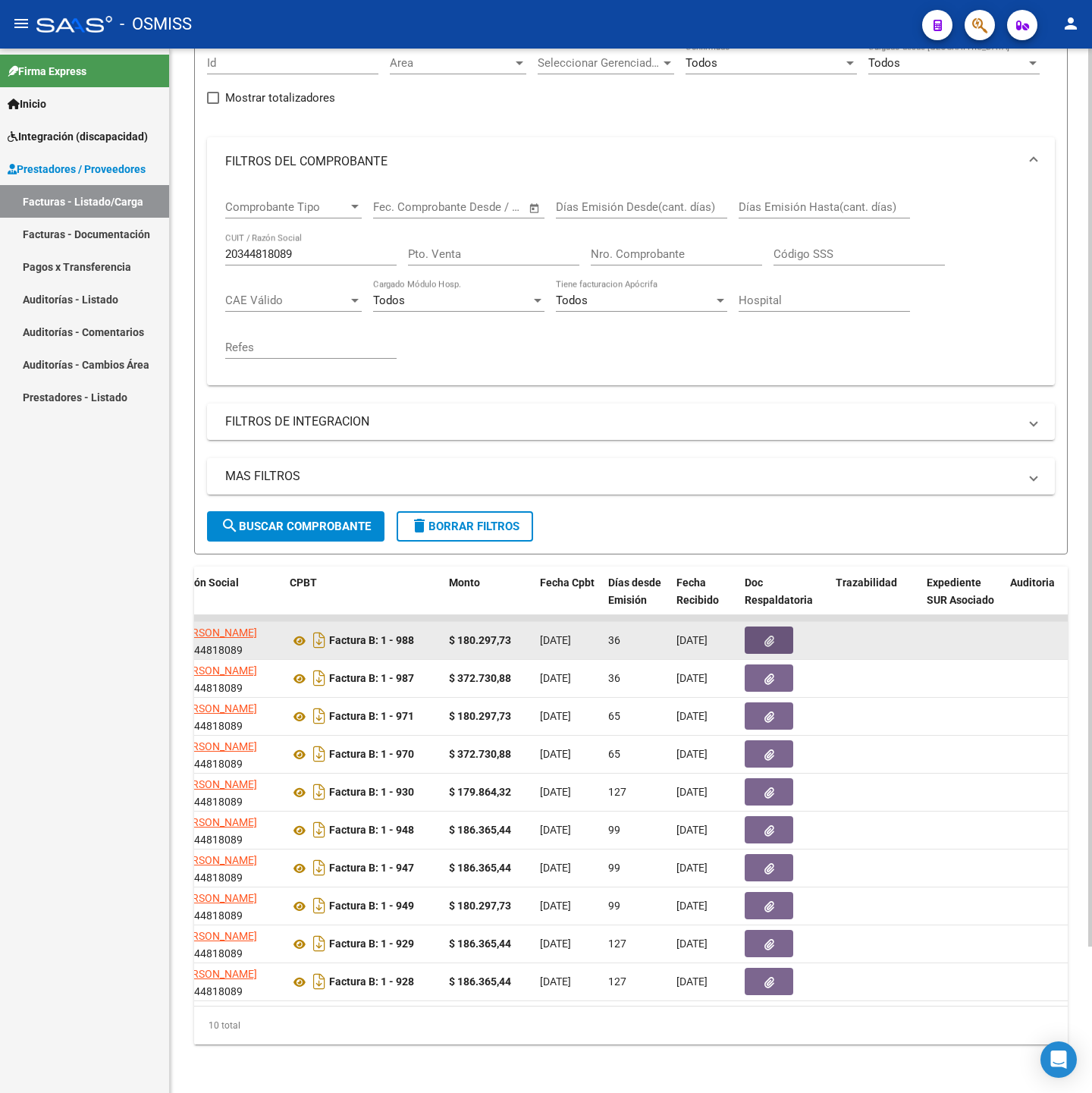
click at [776, 626] on button "button" at bounding box center [769, 639] width 49 height 28
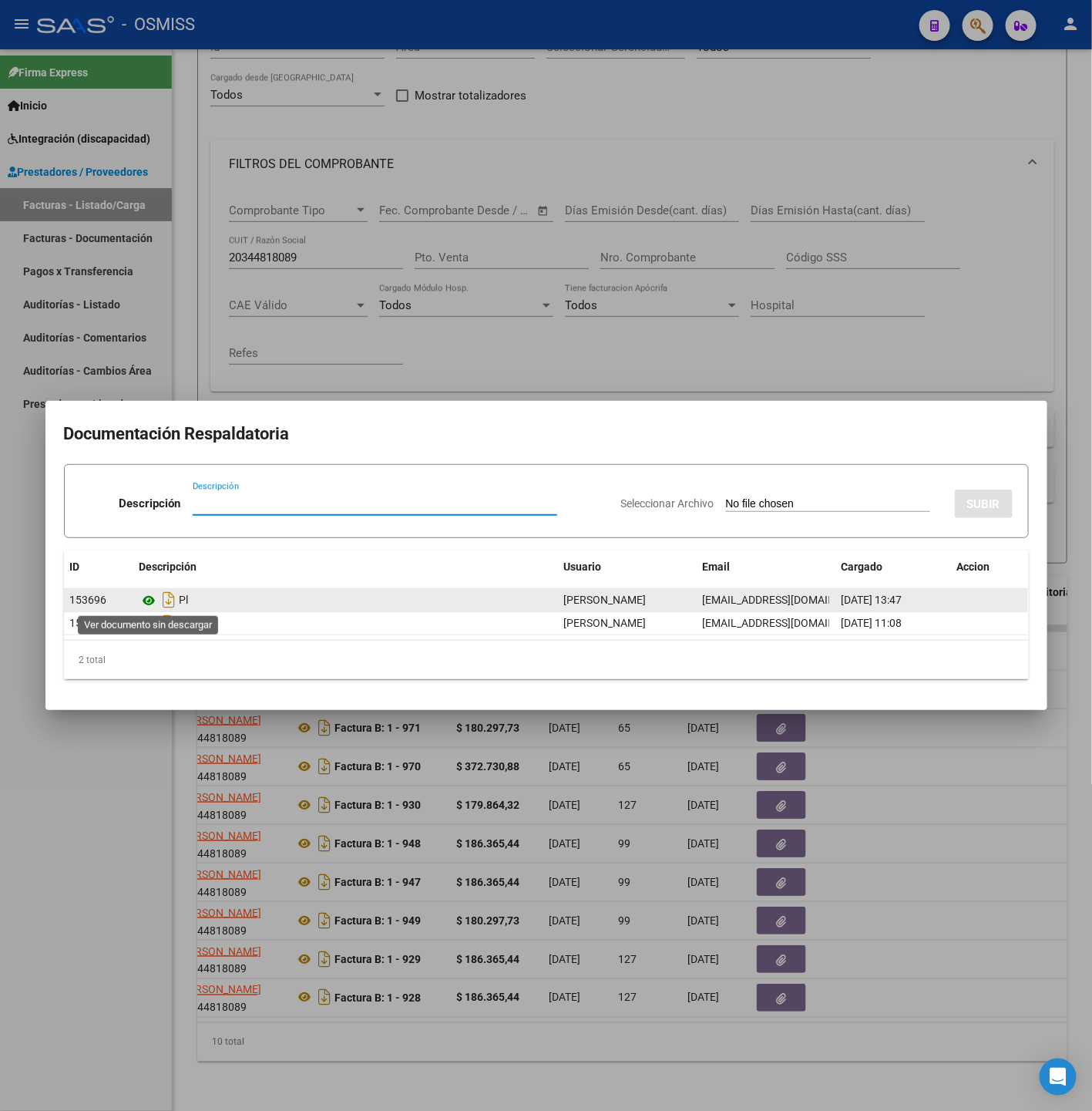
click at [144, 602] on icon at bounding box center [149, 600] width 20 height 18
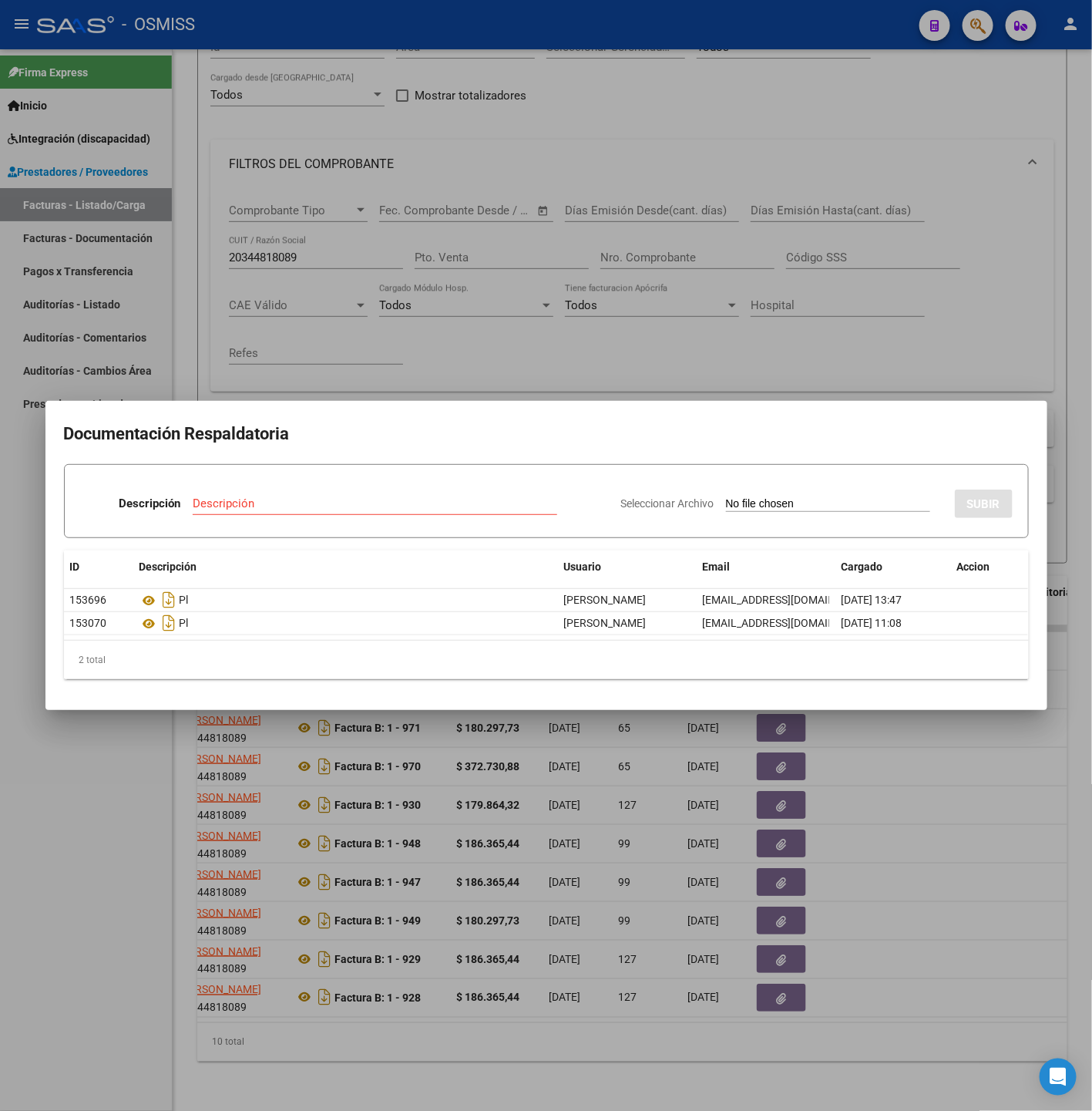
click at [165, 1060] on div at bounding box center [546, 556] width 1092 height 1111
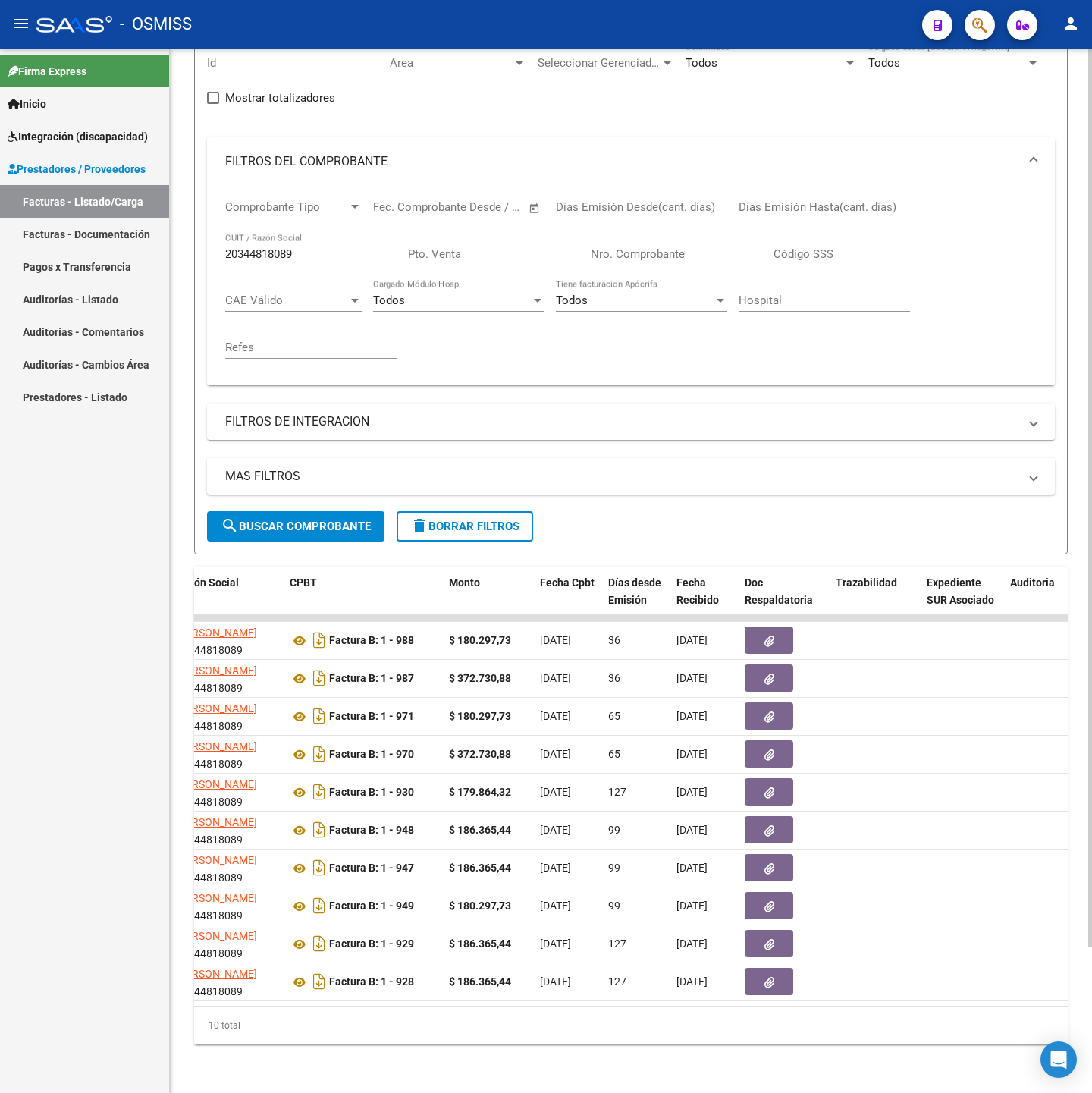
click at [305, 243] on div "20344818089 CUIT / Razón Social" at bounding box center [311, 249] width 172 height 32
drag, startPoint x: 305, startPoint y: 235, endPoint x: 137, endPoint y: 239, distance: 168.0
click at [139, 235] on mat-sidenav-container "Firma Express Inicio Instructivos Contacto OS Integración (discapacidad) Legajo…" at bounding box center [546, 571] width 1092 height 1044
paste input "3261695014"
click at [254, 482] on div "MAS FILTROS Todos Con Doc. Respaldatoria Todos Con Trazabilidad Todos Asociado …" at bounding box center [631, 484] width 848 height 53
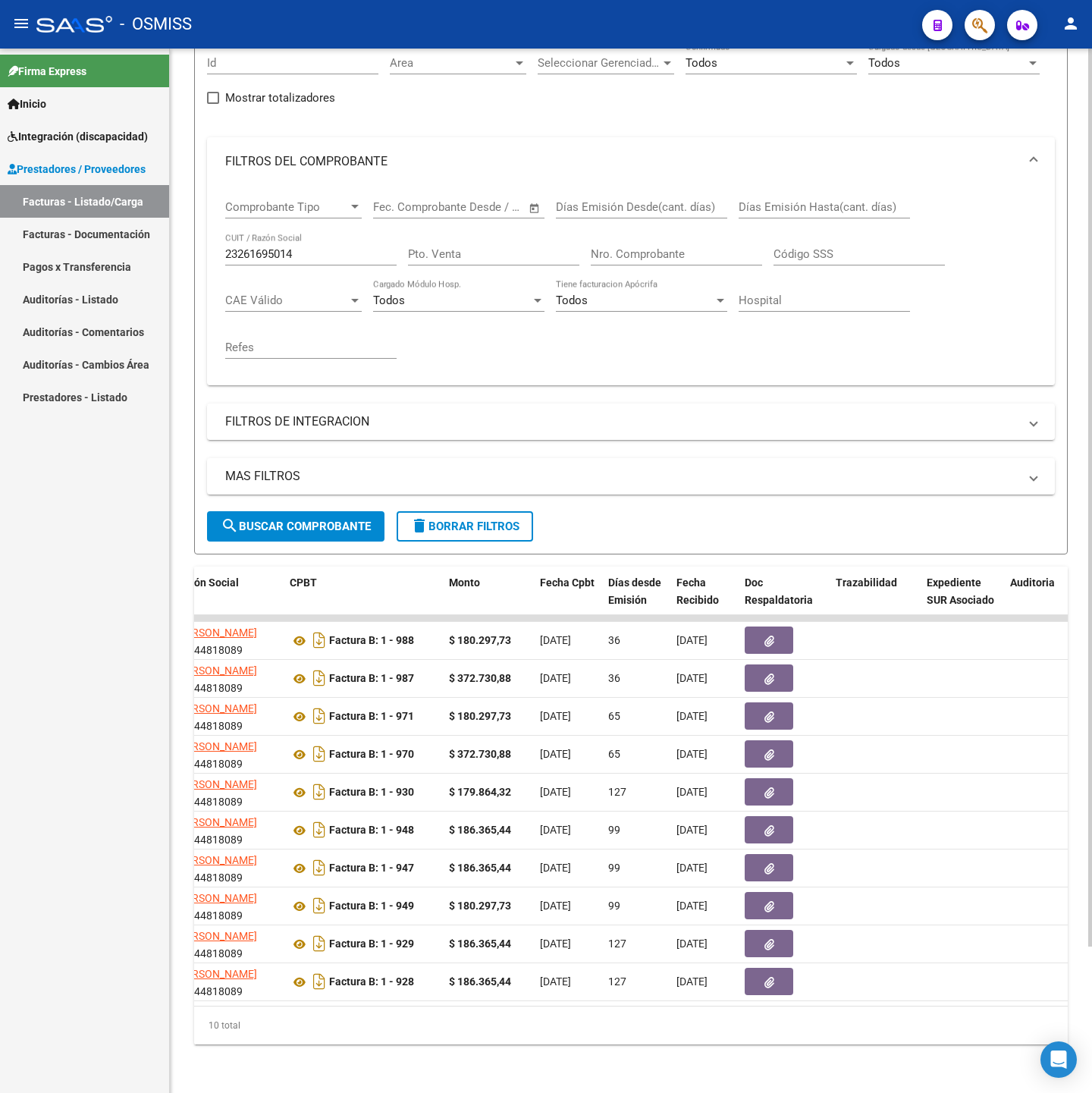
click at [257, 511] on button "search Buscar Comprobante" at bounding box center [295, 526] width 177 height 31
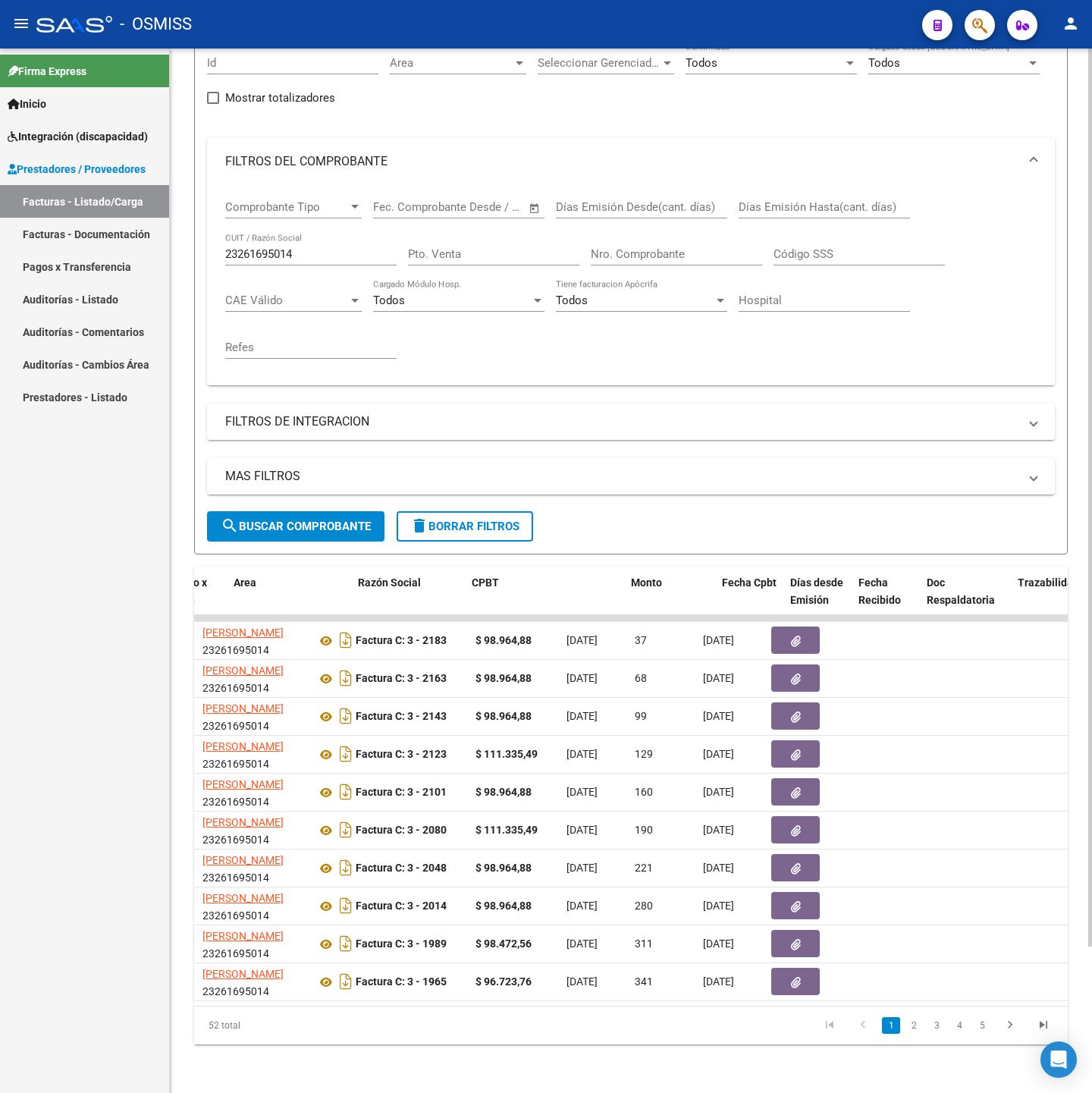
scroll to position [0, 161]
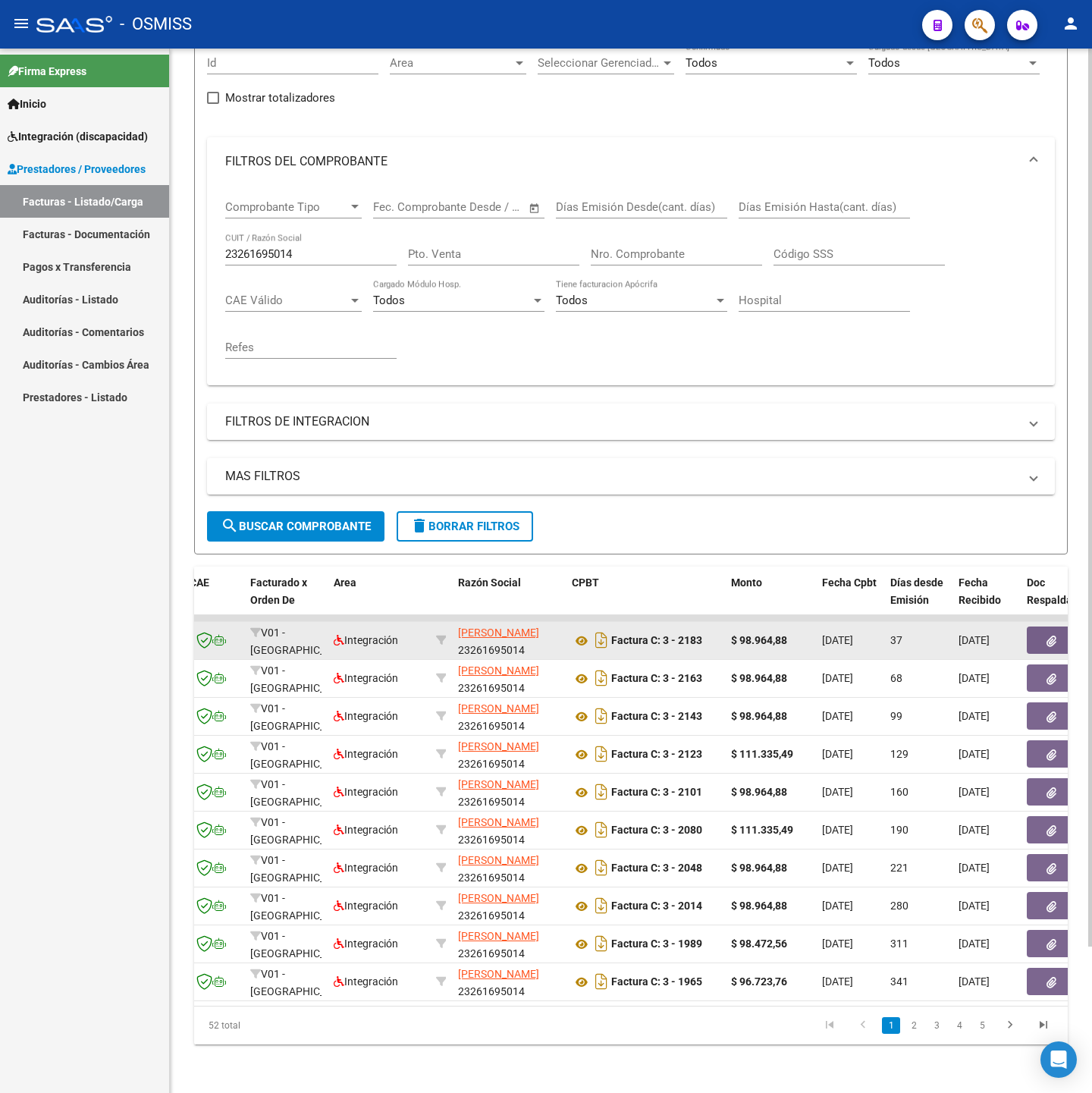
click at [1031, 626] on button "button" at bounding box center [1051, 639] width 49 height 28
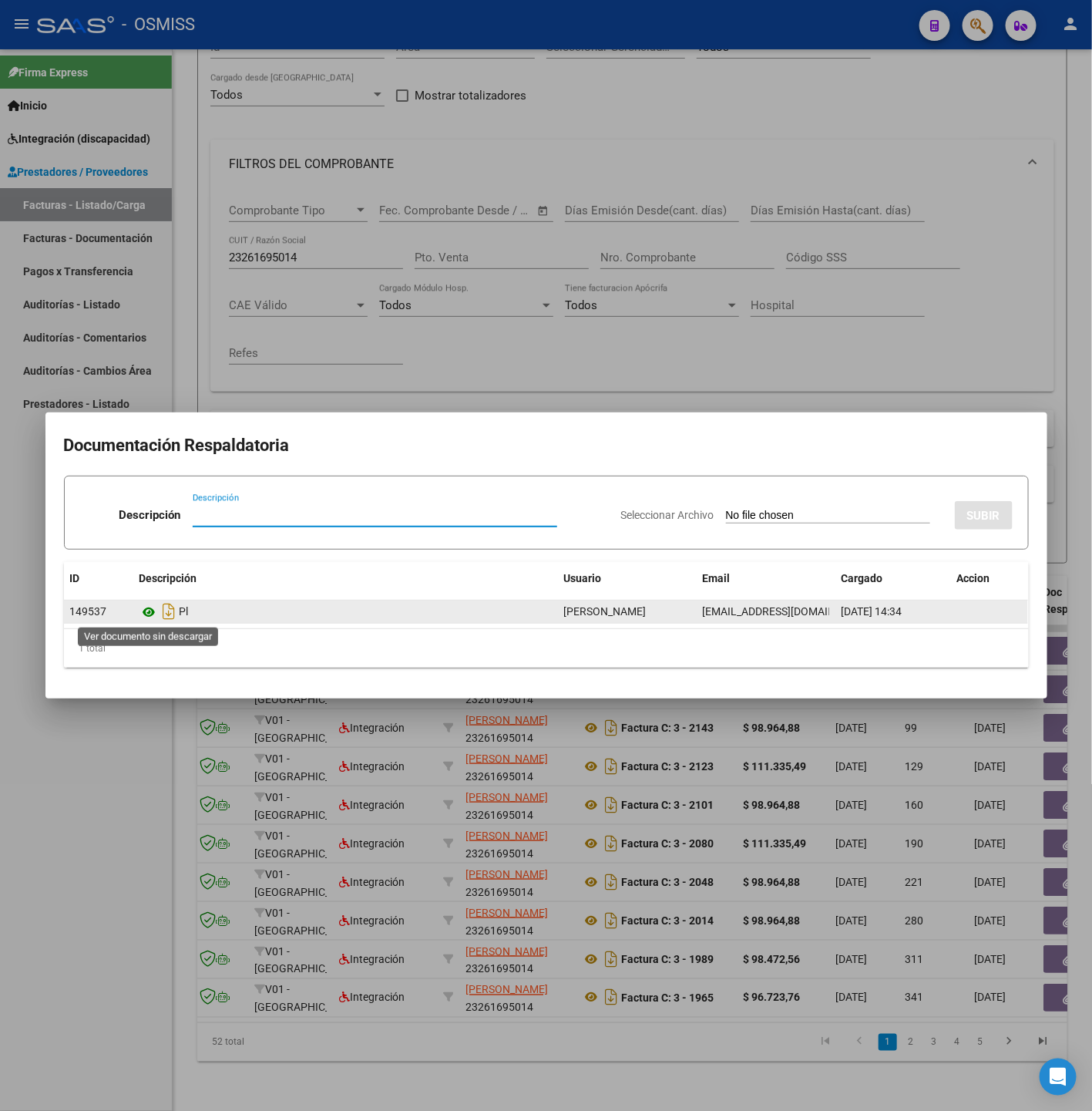
click at [143, 607] on icon at bounding box center [149, 612] width 20 height 18
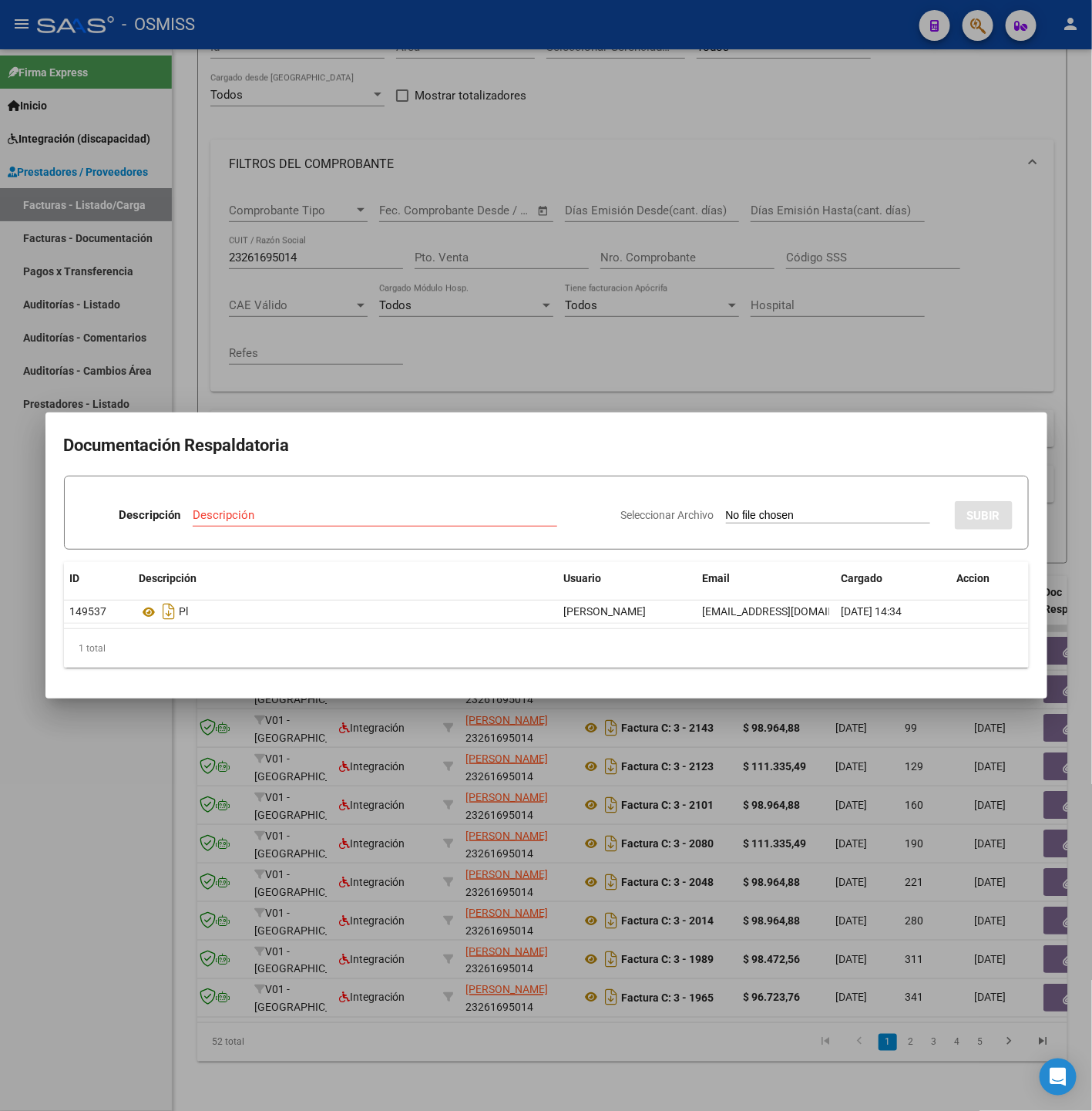
click at [65, 800] on div at bounding box center [546, 556] width 1092 height 1111
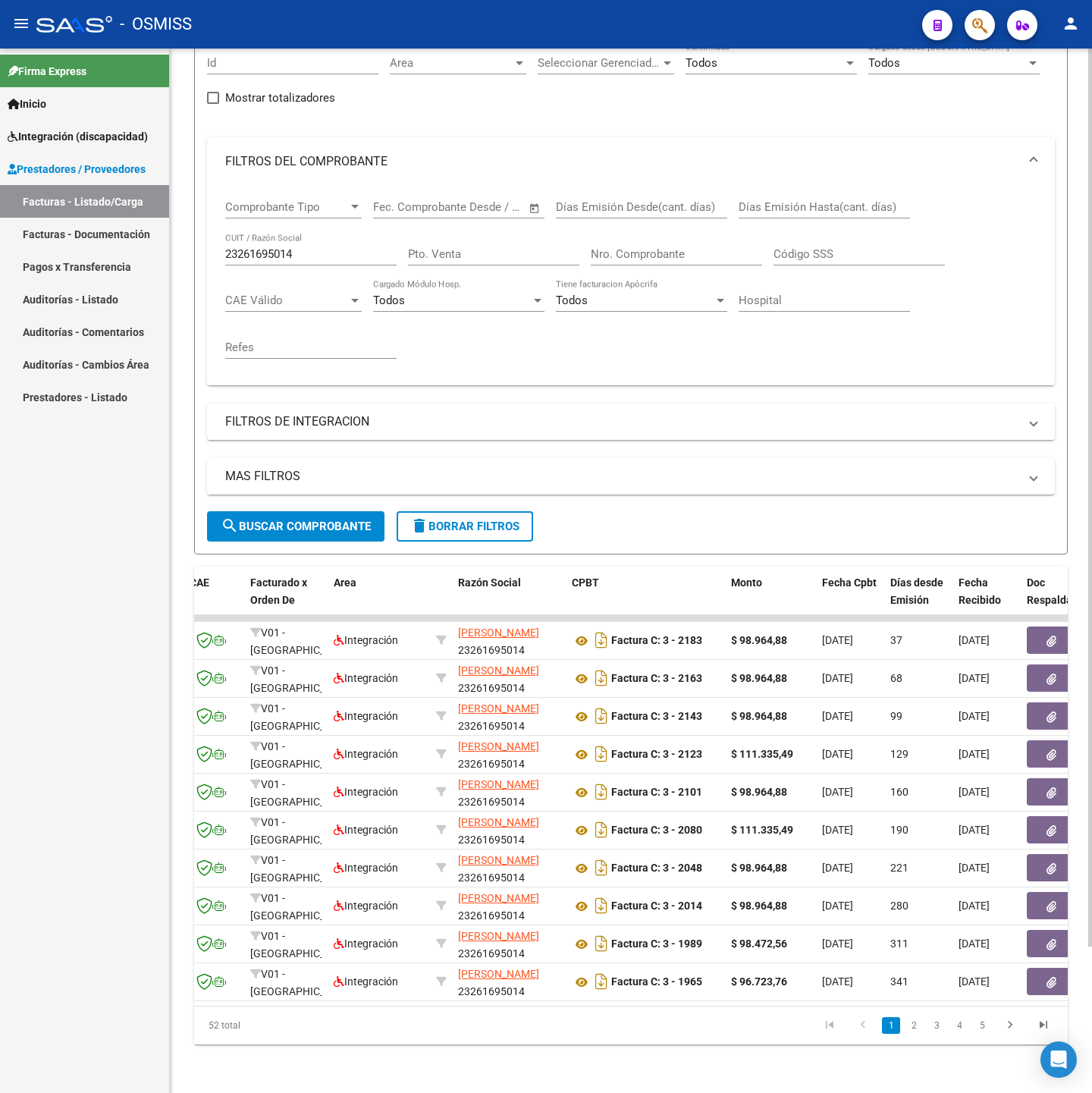
click at [328, 247] on input "23261695014" at bounding box center [311, 254] width 172 height 13
paste input "7182138032"
type input "27182138032"
click at [305, 511] on button "search Buscar Comprobante" at bounding box center [295, 526] width 177 height 31
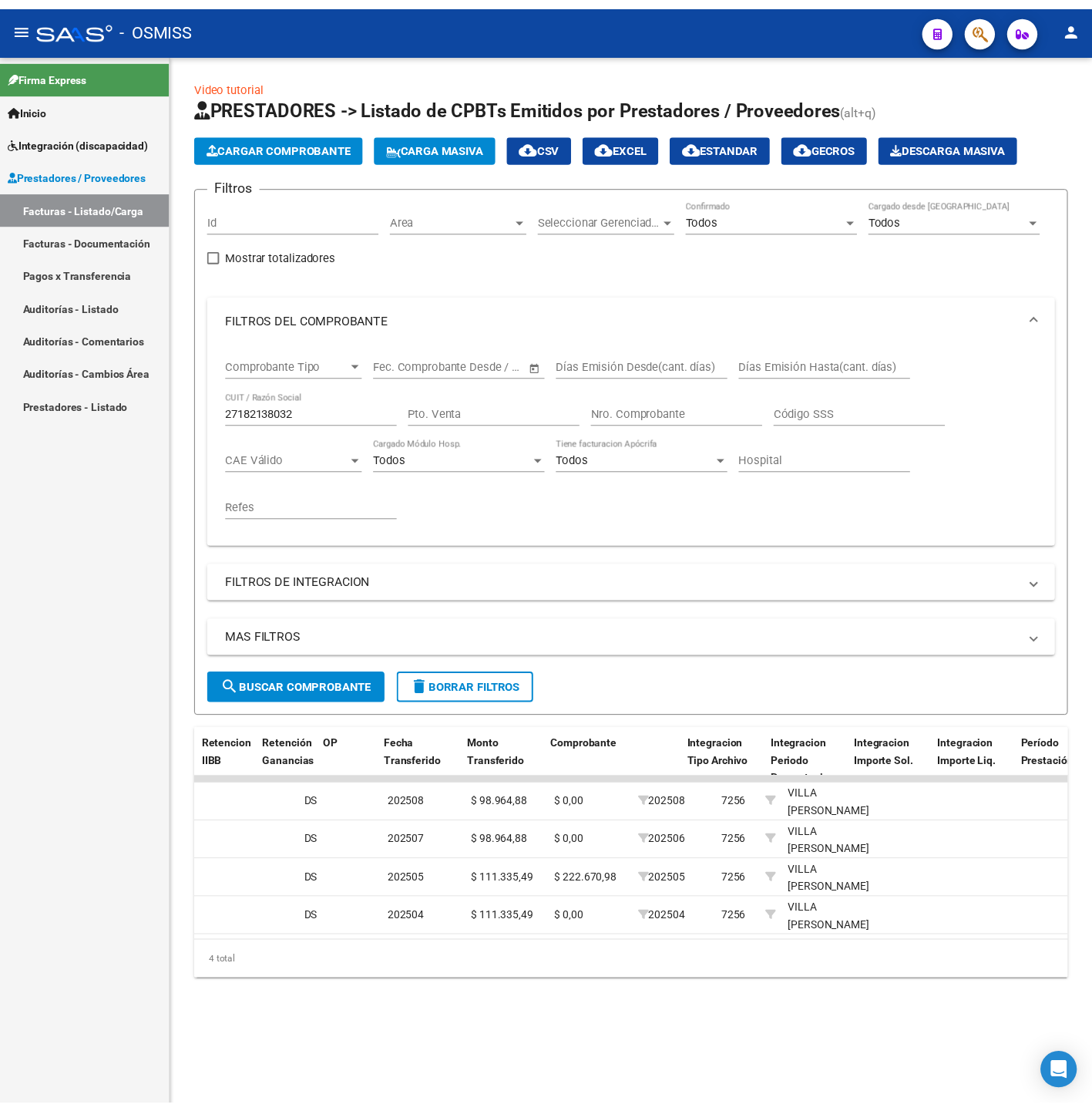
scroll to position [0, 195]
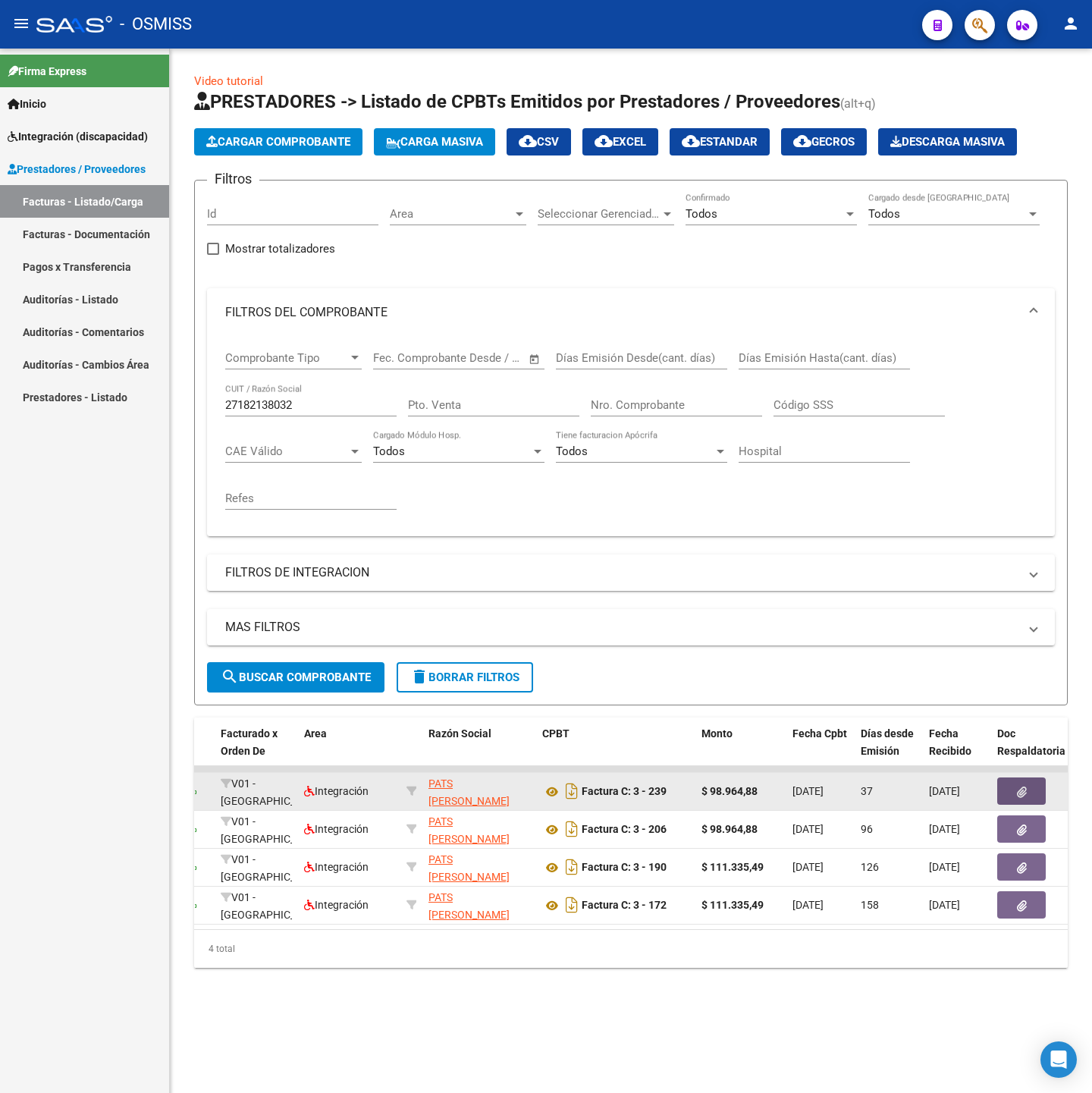
click at [1024, 787] on icon "button" at bounding box center [1021, 792] width 10 height 11
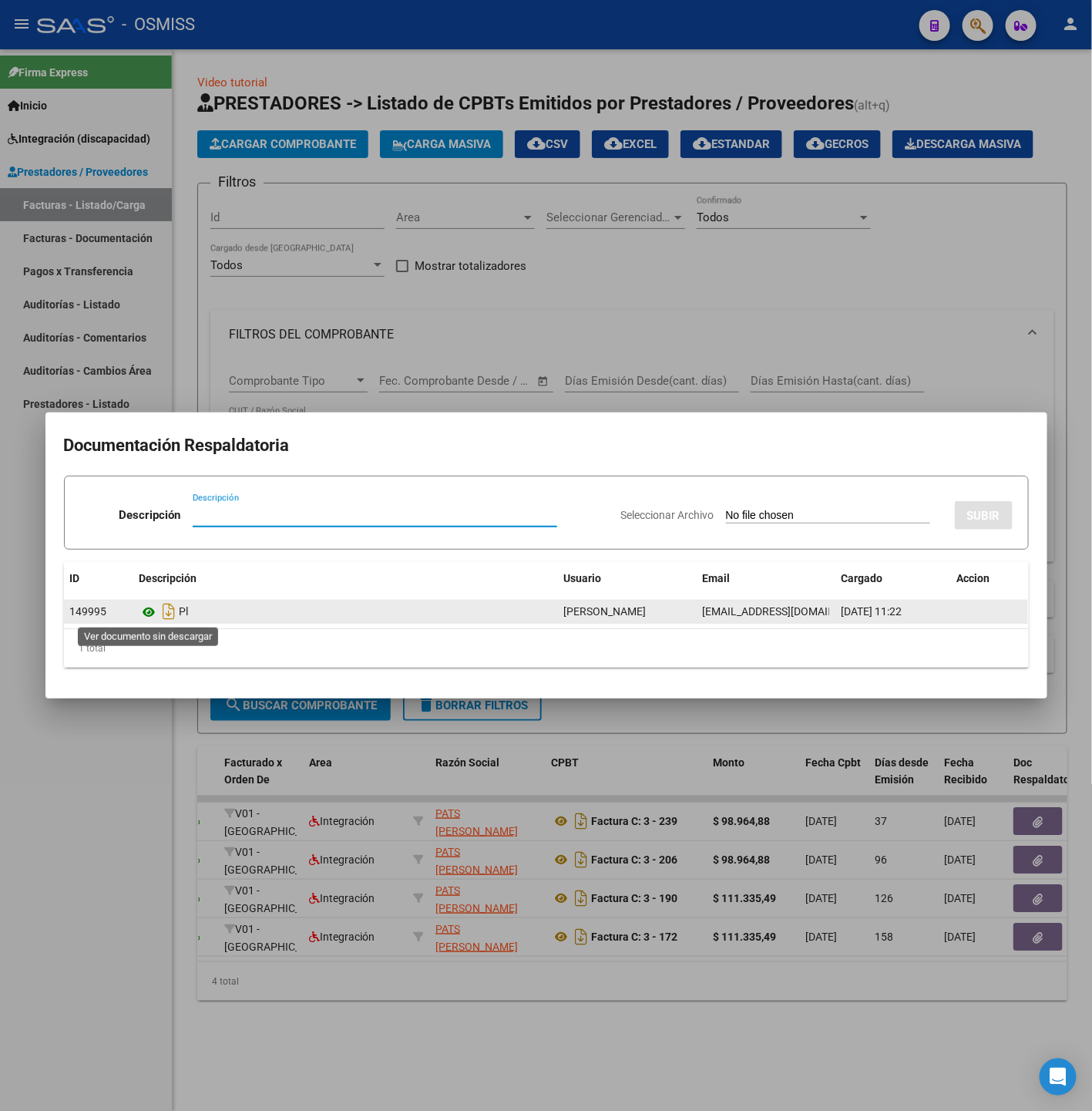
click at [147, 618] on icon at bounding box center [149, 612] width 20 height 18
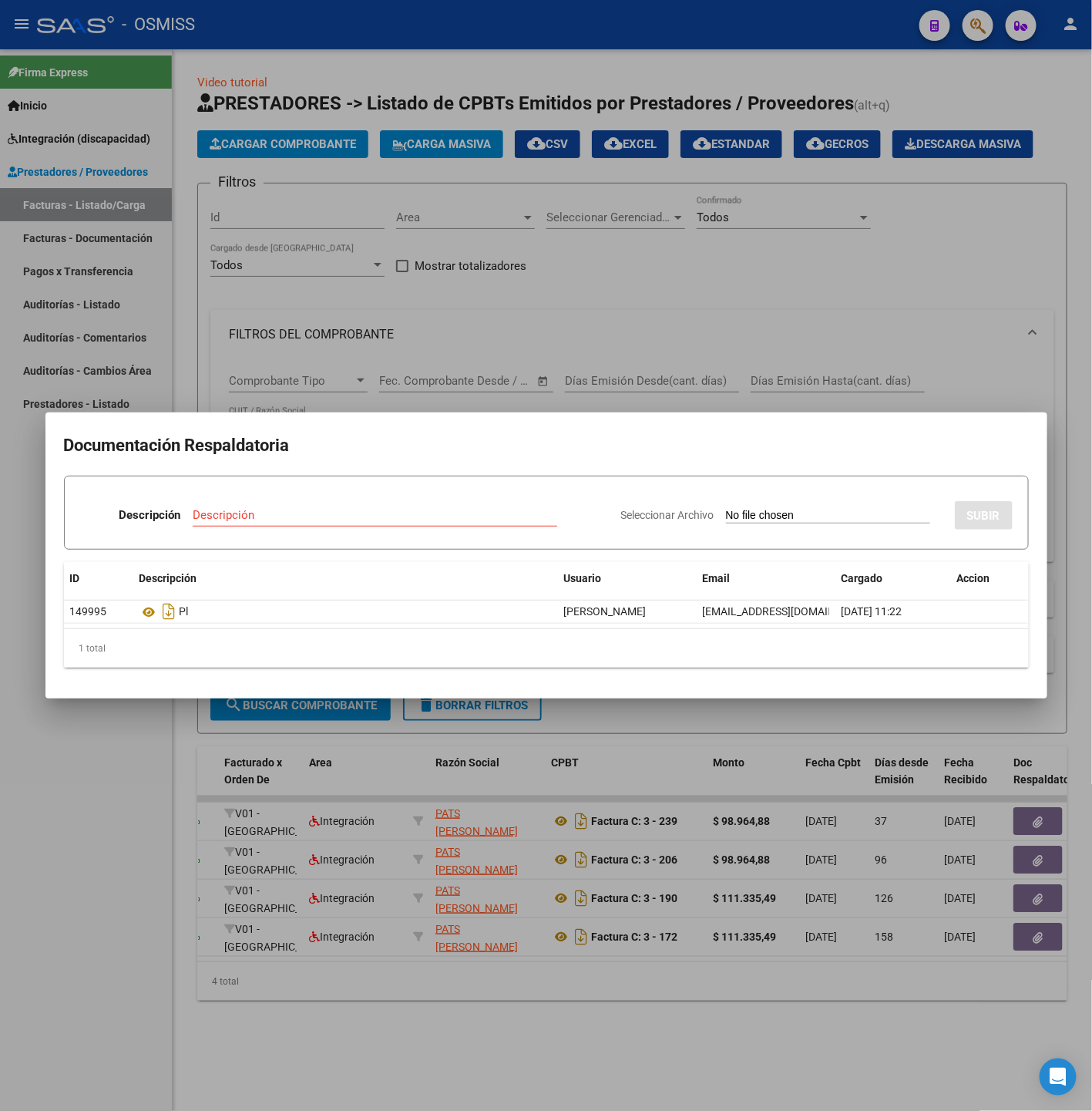
click at [569, 997] on div at bounding box center [546, 556] width 1092 height 1111
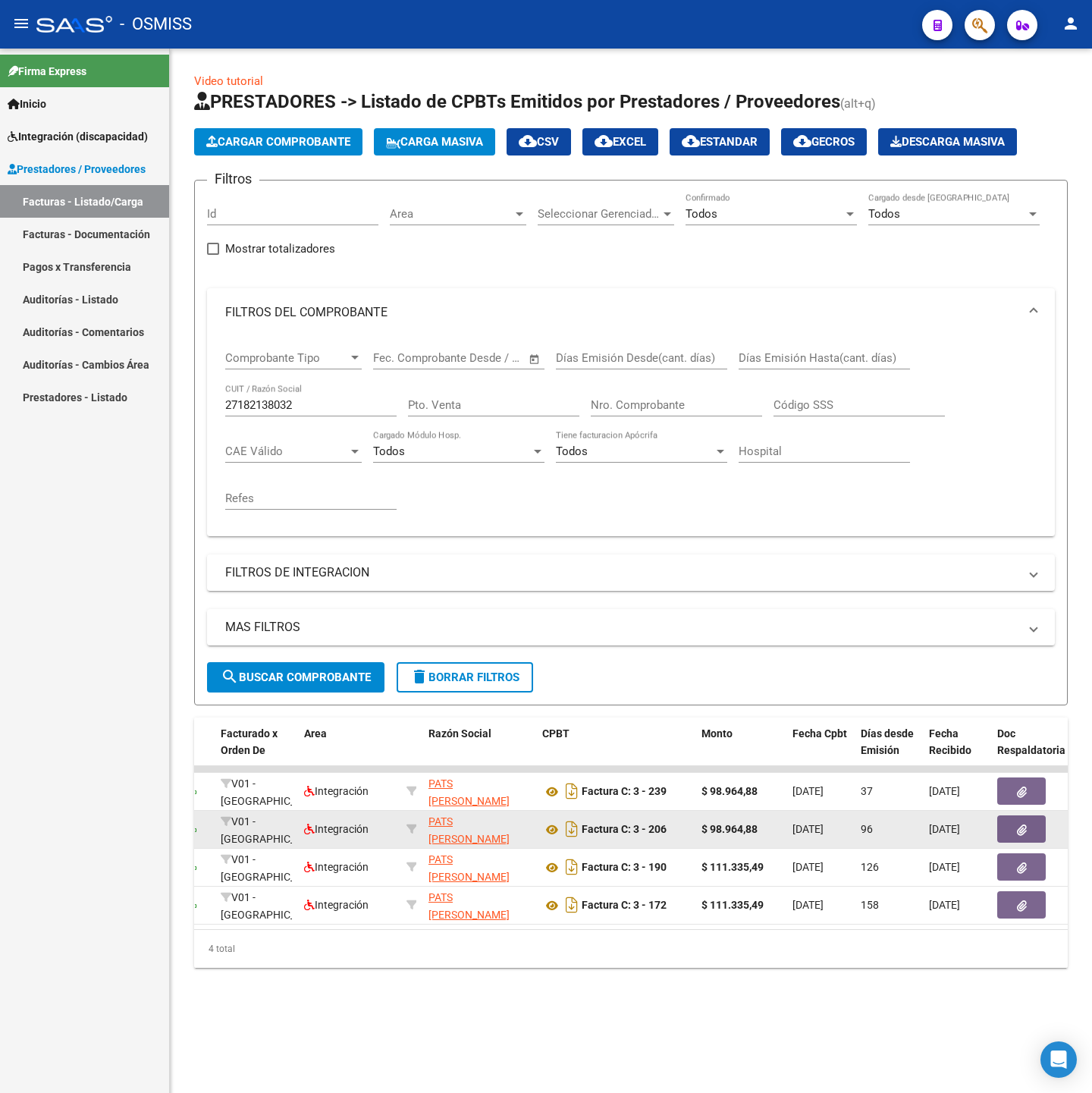
click at [1033, 827] on button "button" at bounding box center [1021, 828] width 49 height 28
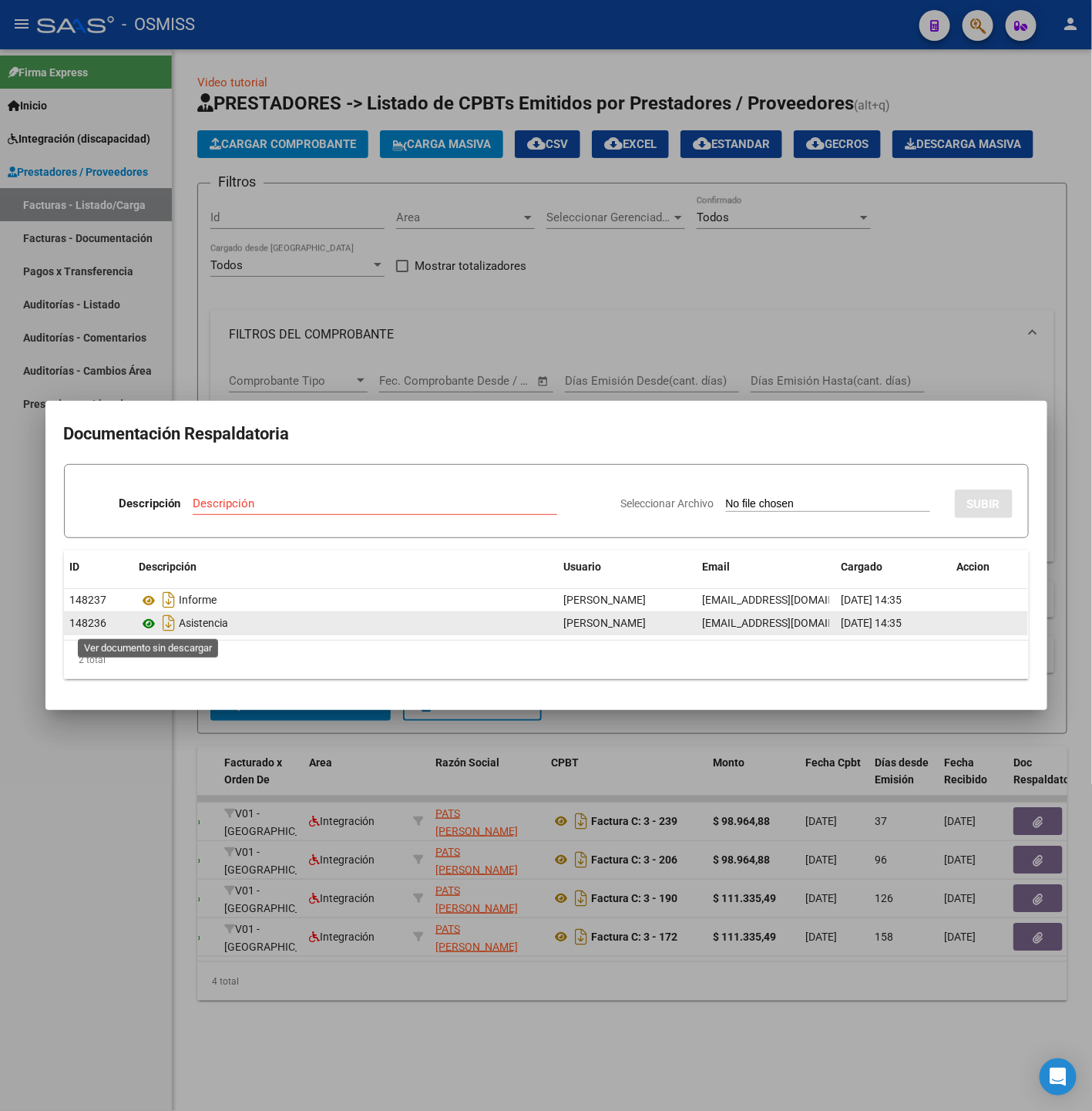
click at [147, 625] on icon at bounding box center [149, 623] width 20 height 18
